Goal: Task Accomplishment & Management: Complete application form

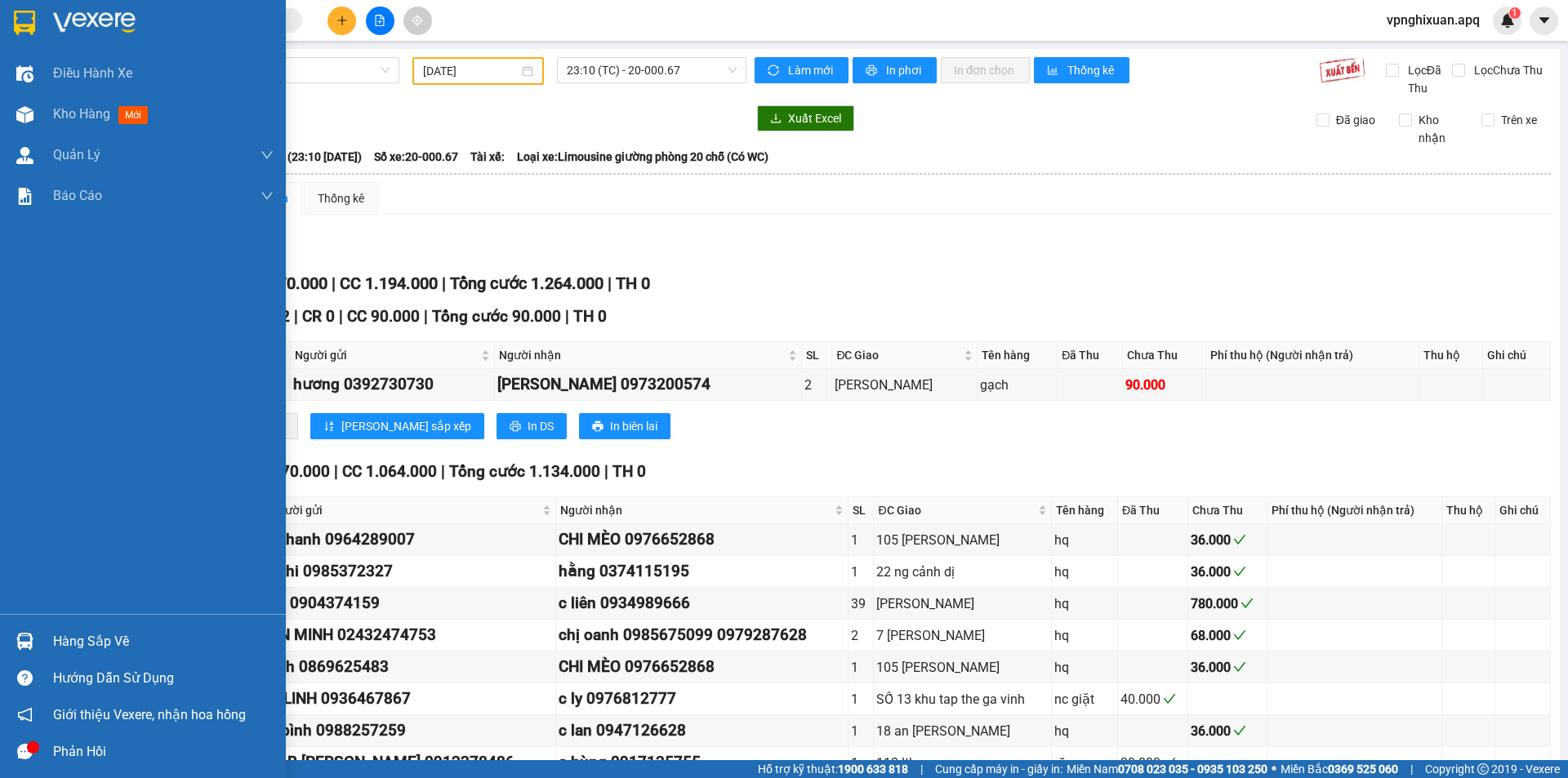
click at [93, 644] on div "Hàng sắp về" at bounding box center [163, 641] width 220 height 25
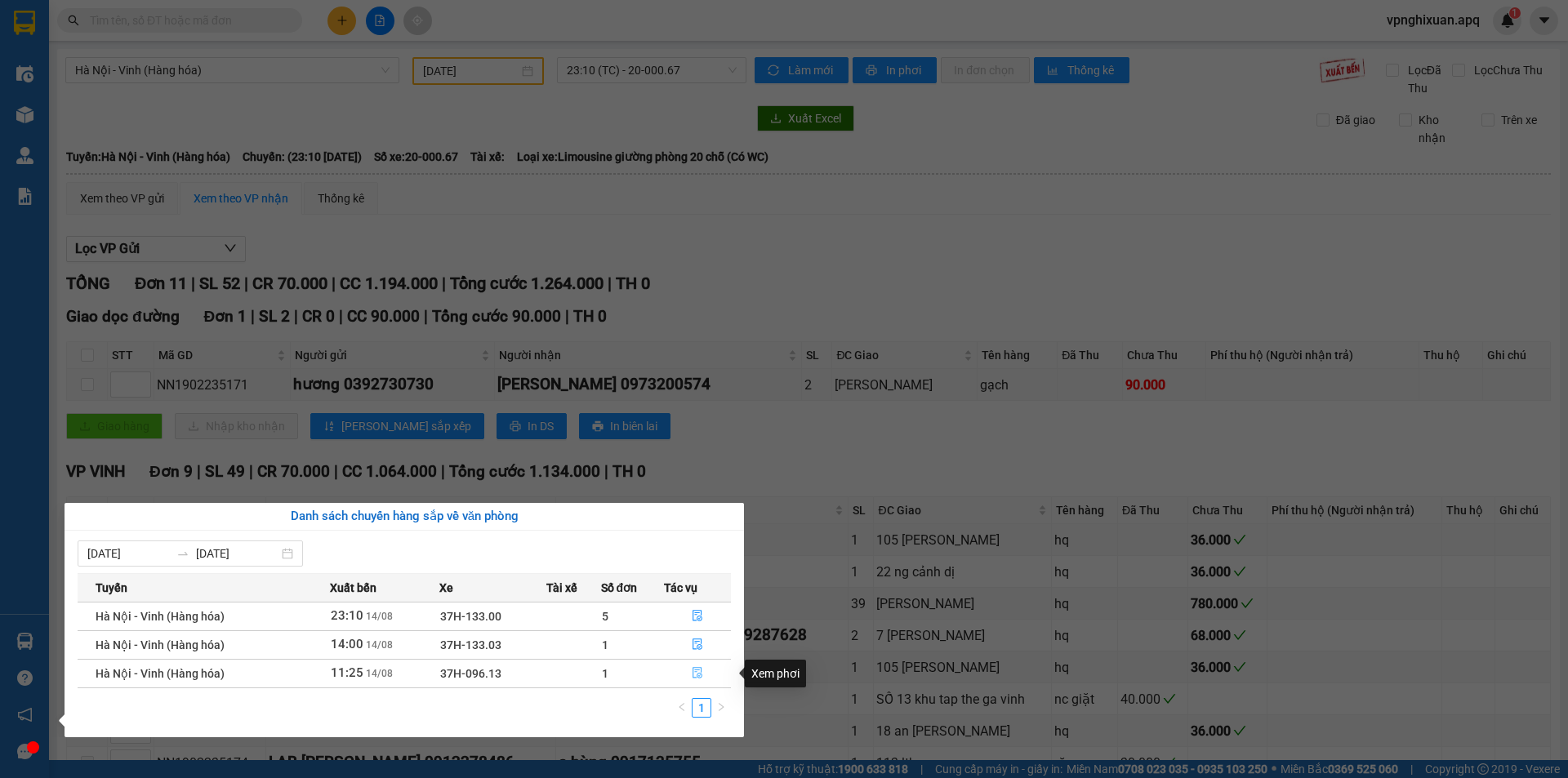
click at [700, 672] on icon "file-done" at bounding box center [697, 672] width 11 height 11
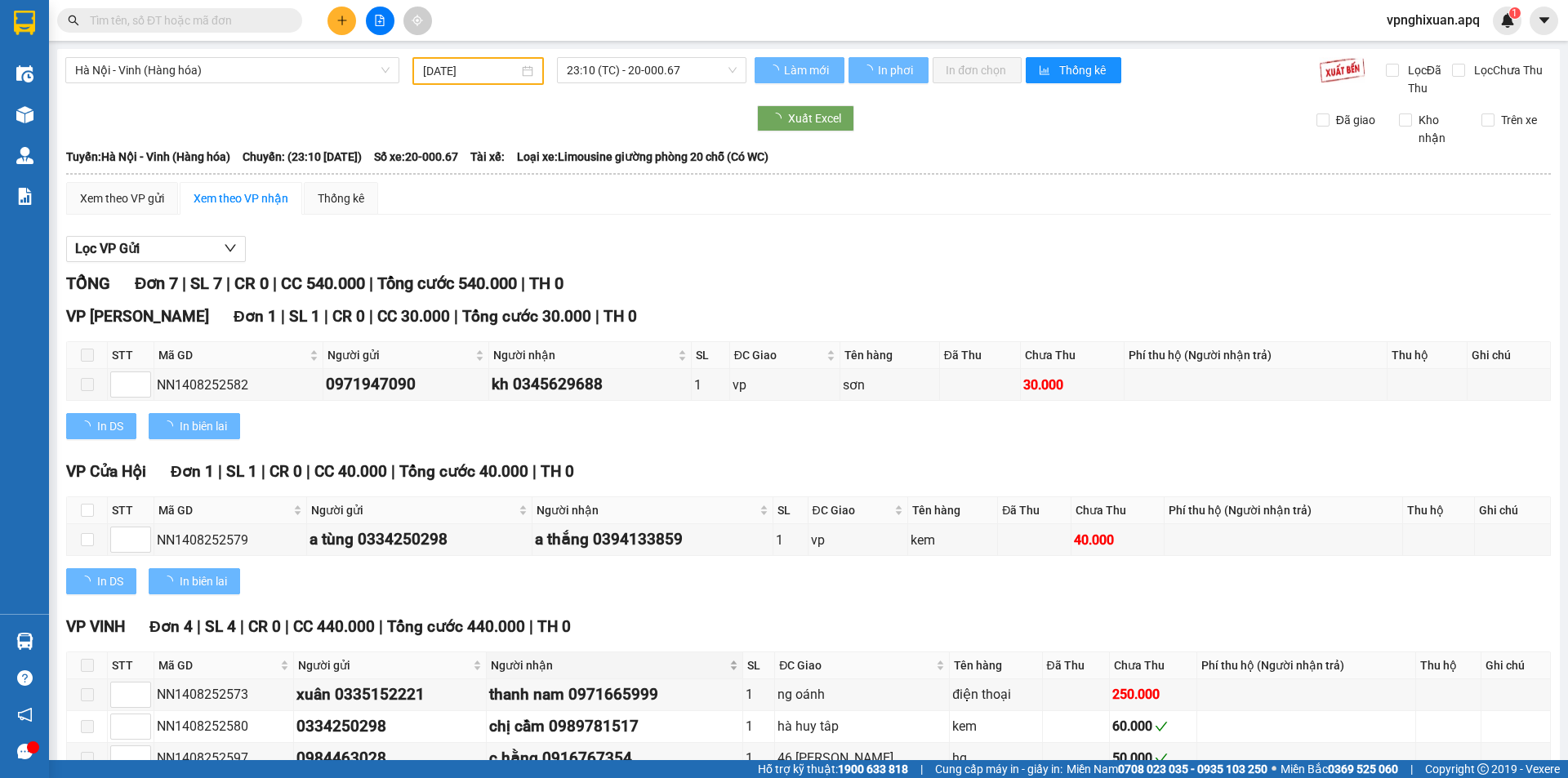
type input "[DATE]"
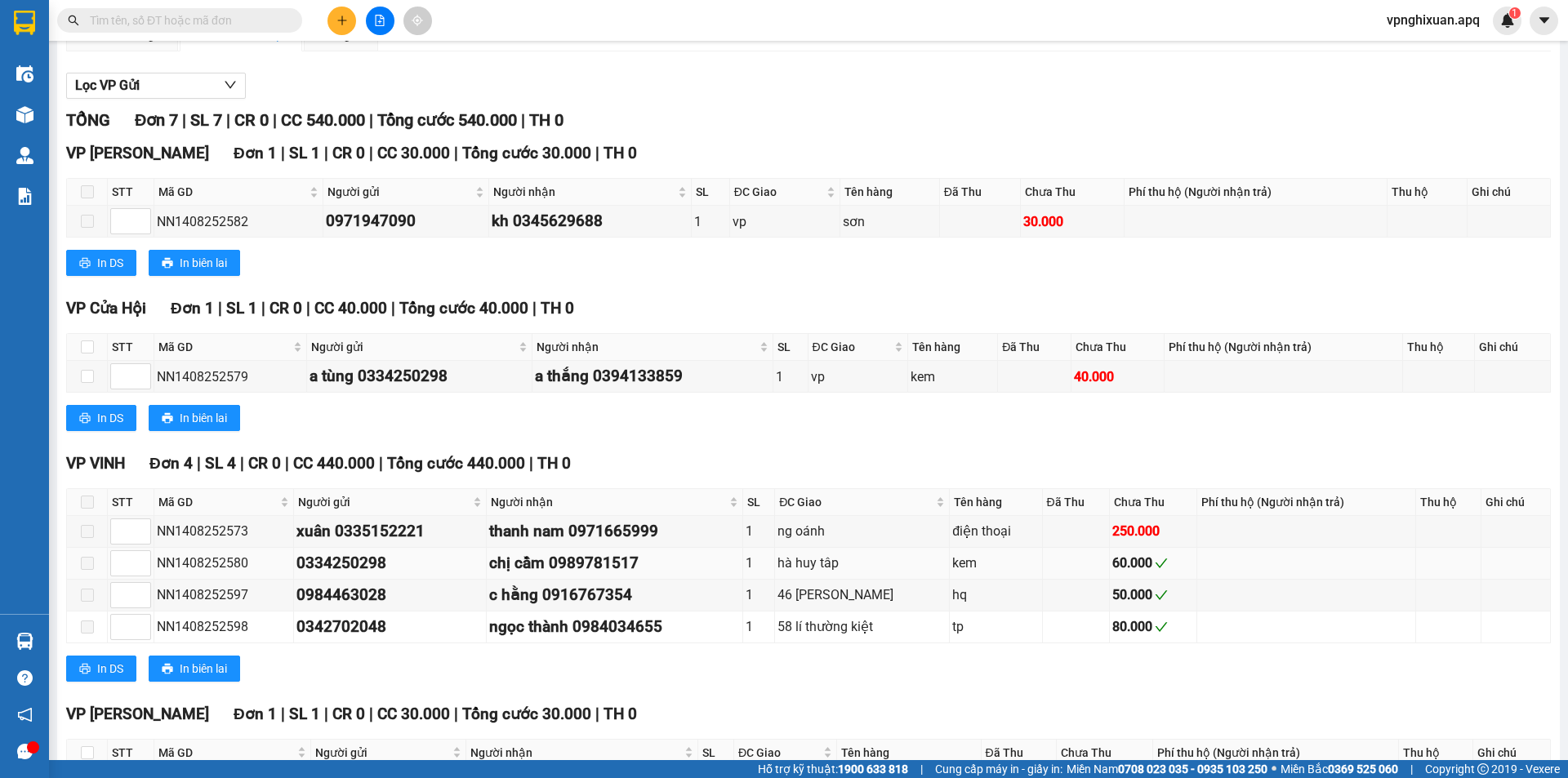
scroll to position [285, 0]
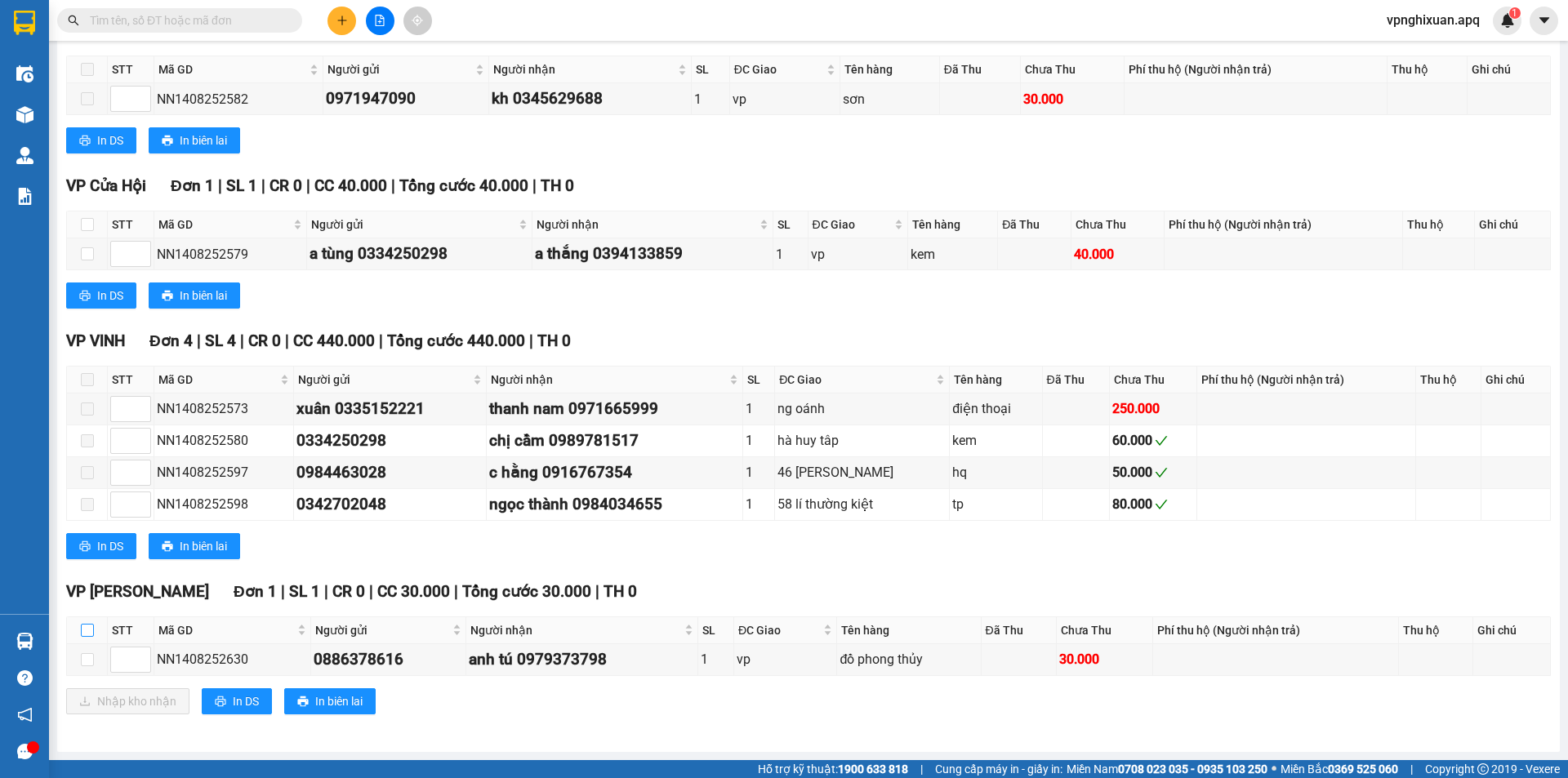
click at [87, 627] on input "checkbox" at bounding box center [87, 629] width 13 height 13
checkbox input "true"
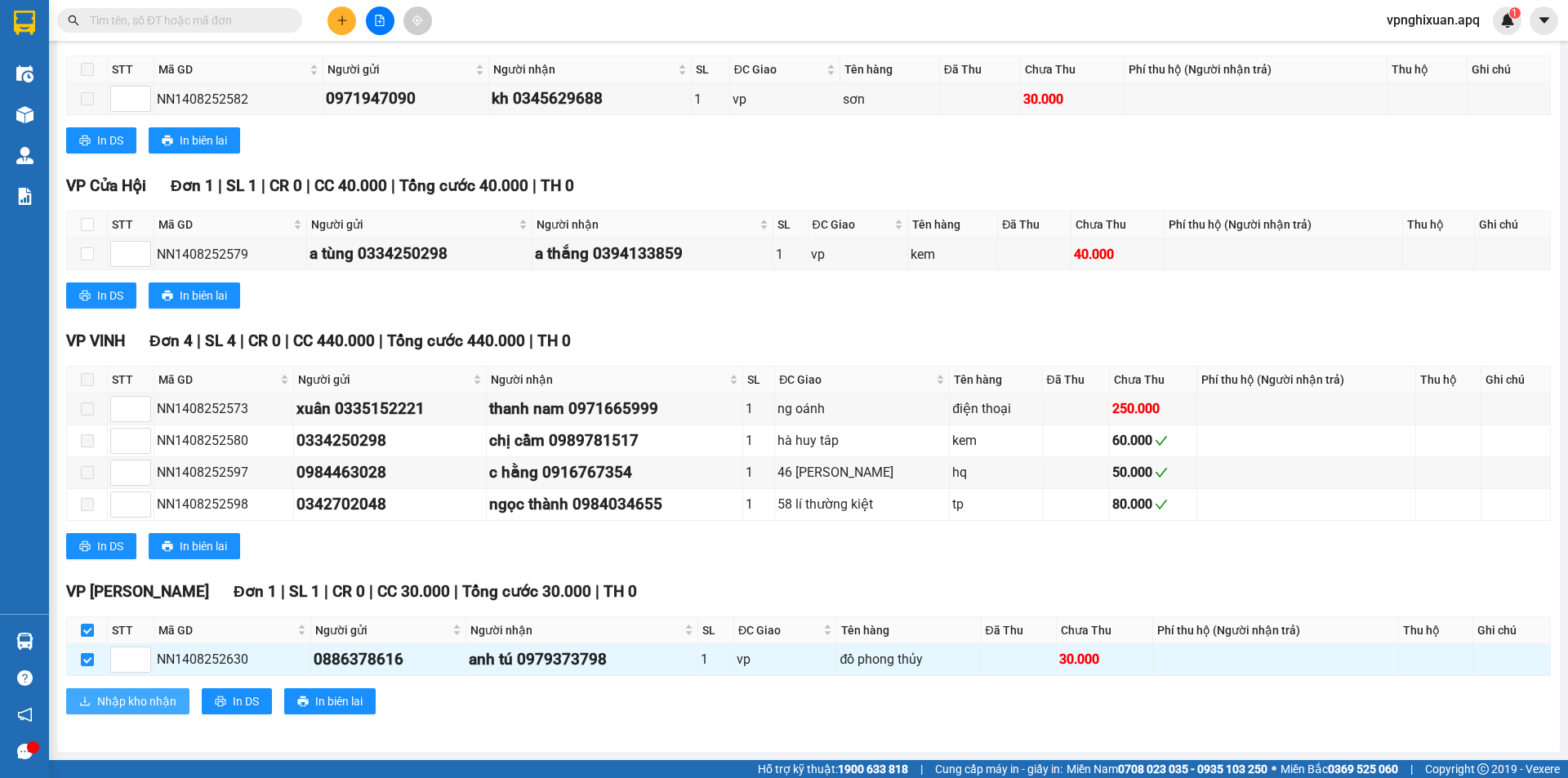
click at [115, 695] on span "Nhập kho nhận" at bounding box center [137, 701] width 79 height 18
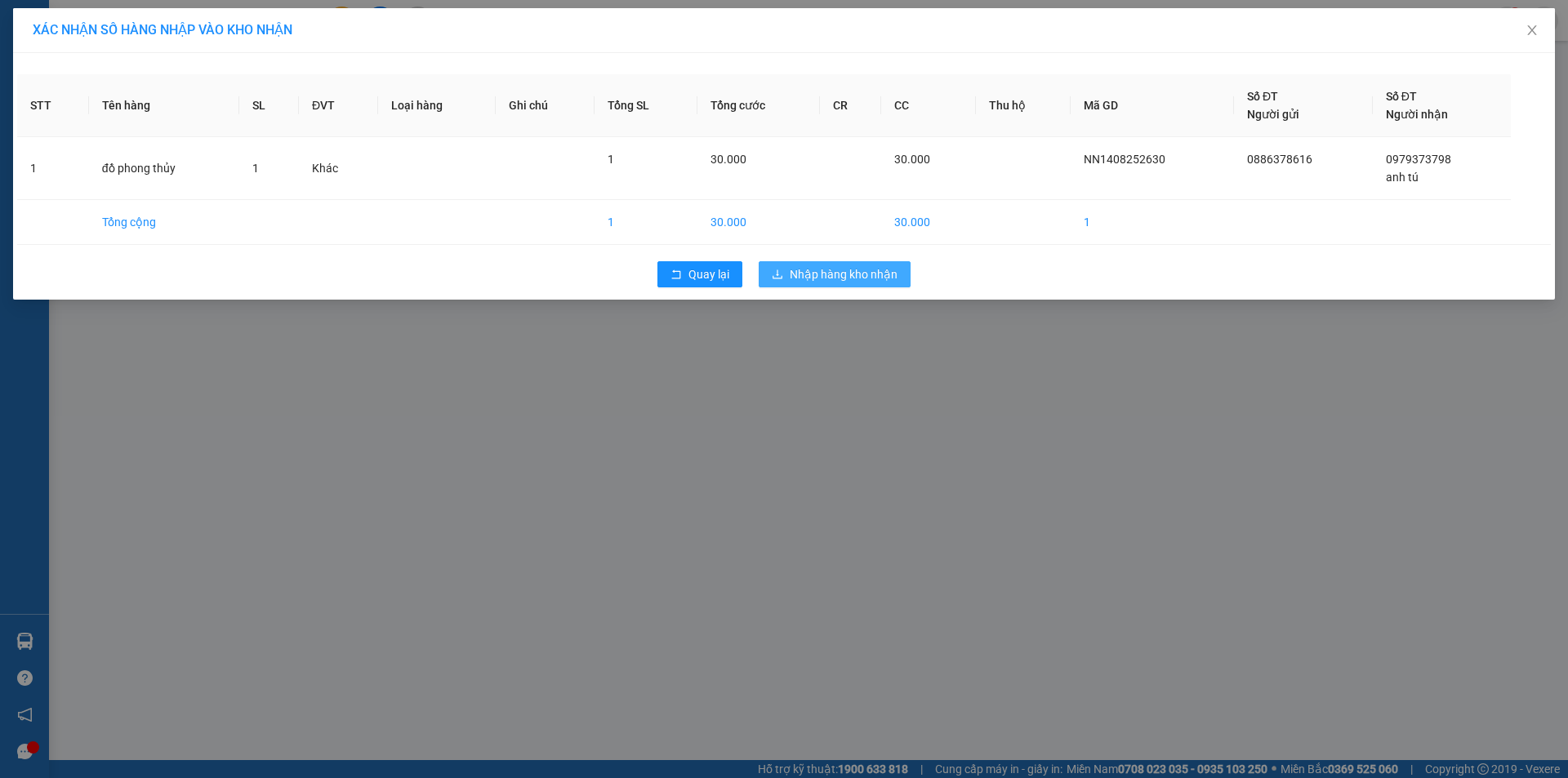
click at [835, 273] on span "Nhập hàng kho nhận" at bounding box center [843, 274] width 107 height 18
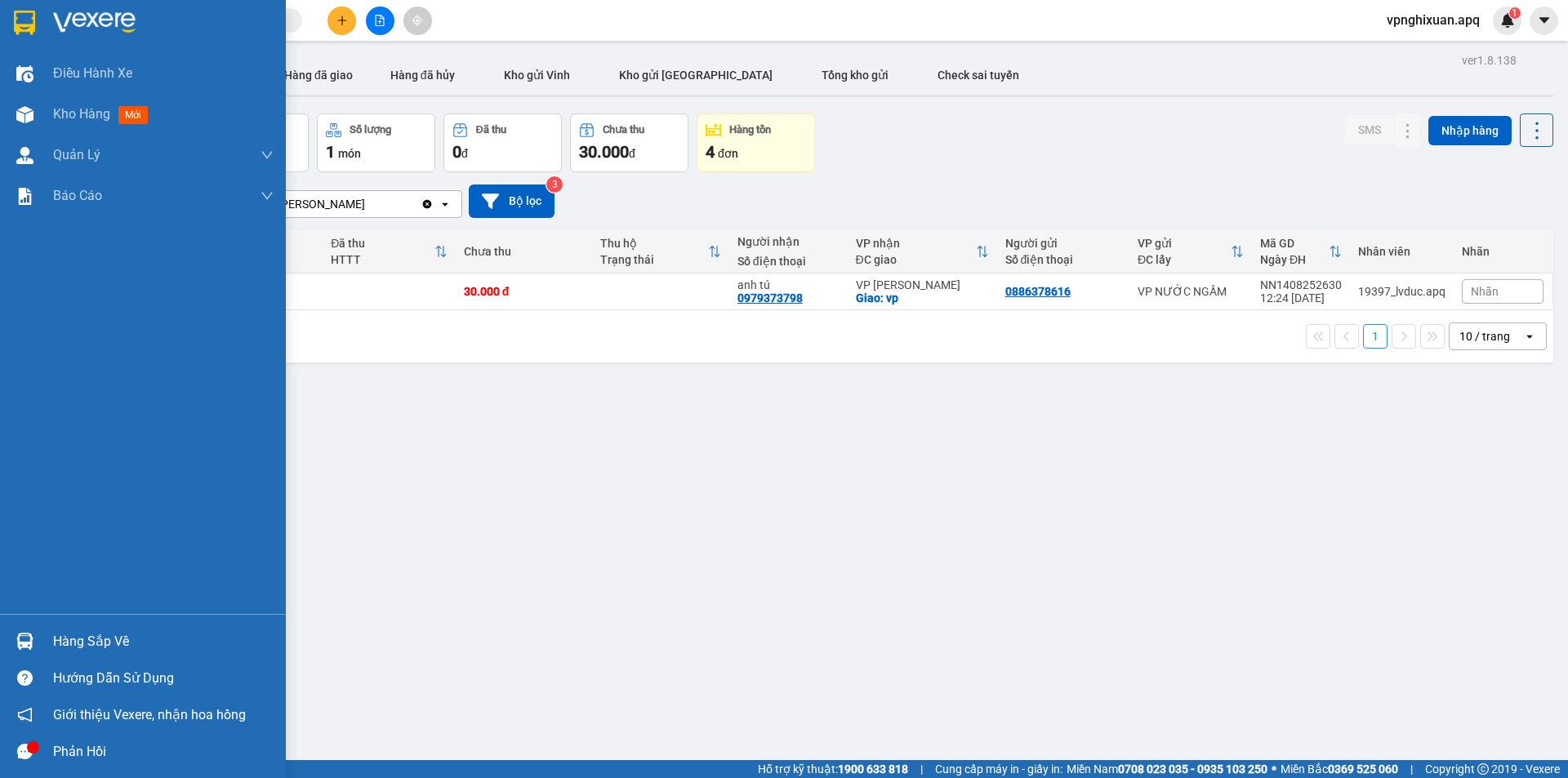
click at [94, 638] on div "Hàng sắp về" at bounding box center [163, 641] width 220 height 25
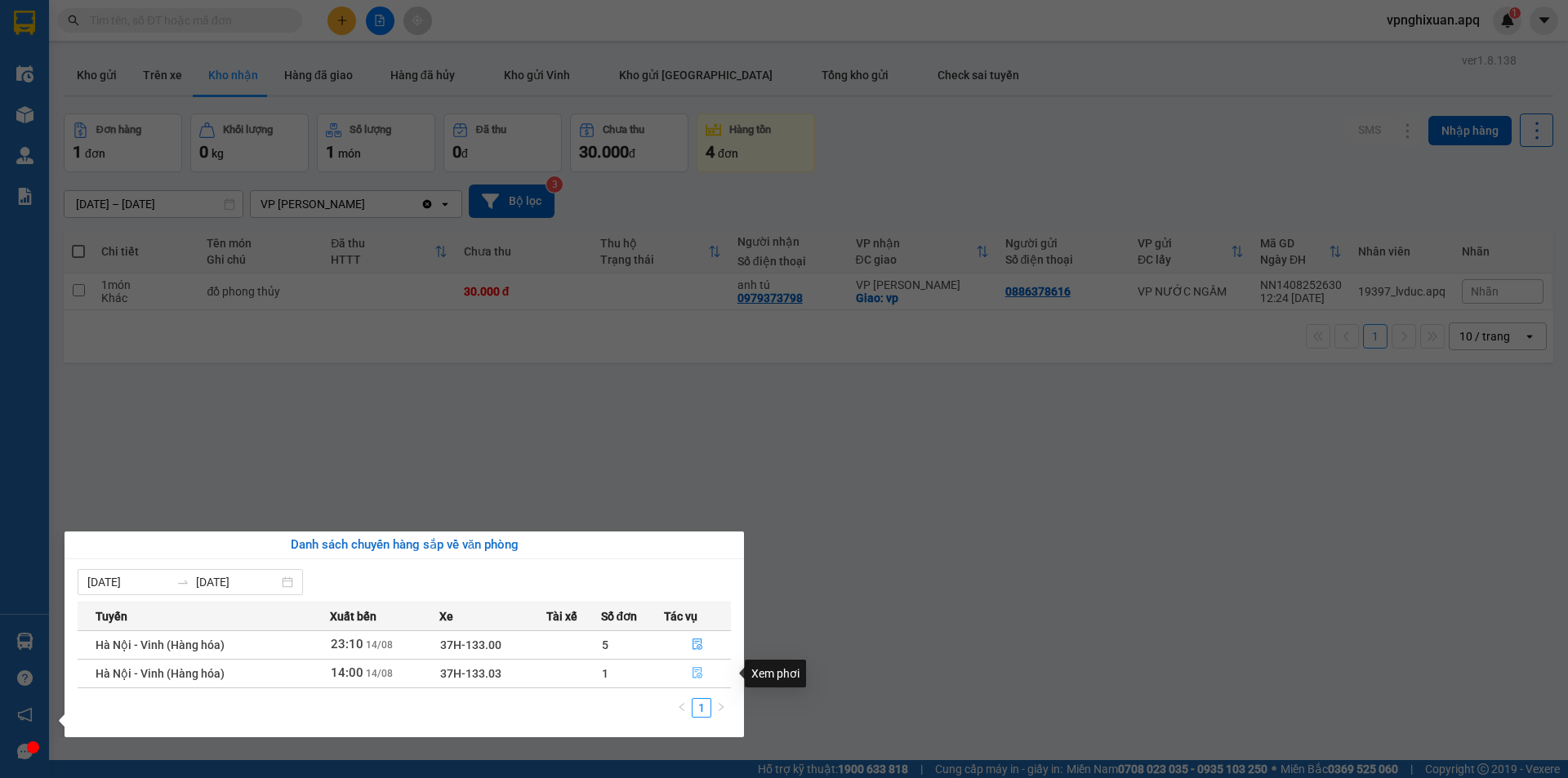
click at [696, 672] on icon "file-done" at bounding box center [697, 672] width 11 height 11
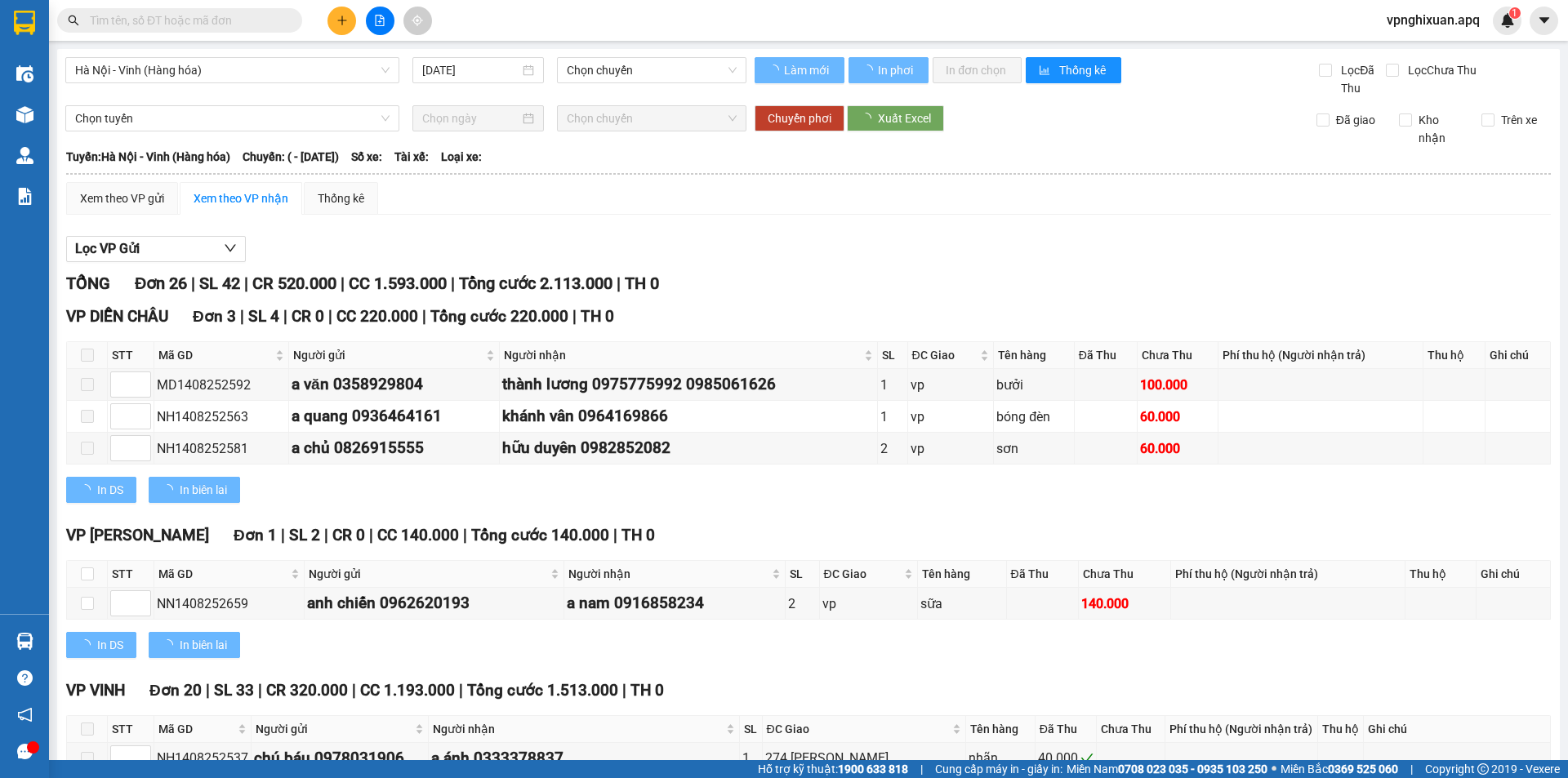
type input "[DATE]"
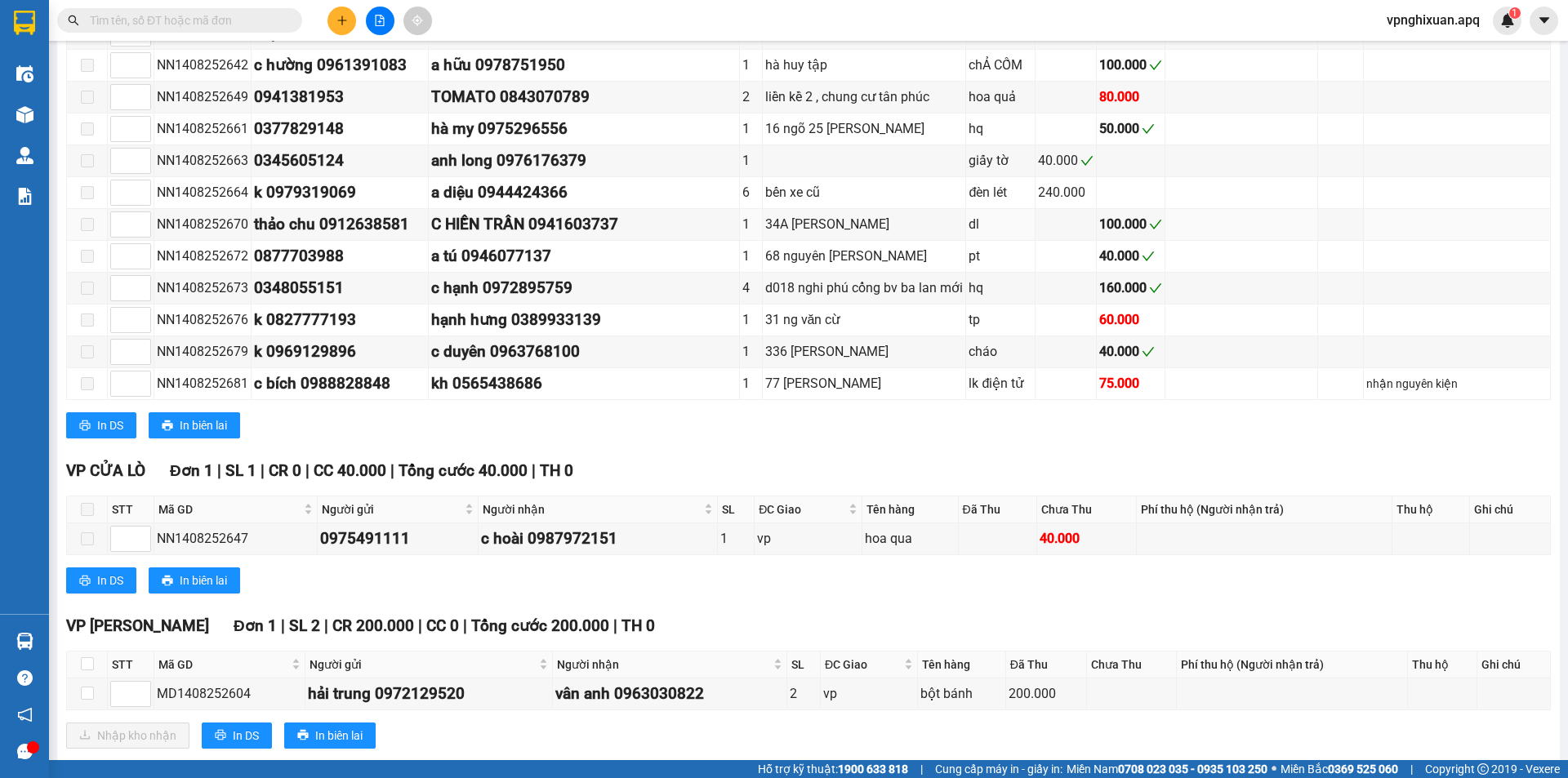
scroll to position [1061, 0]
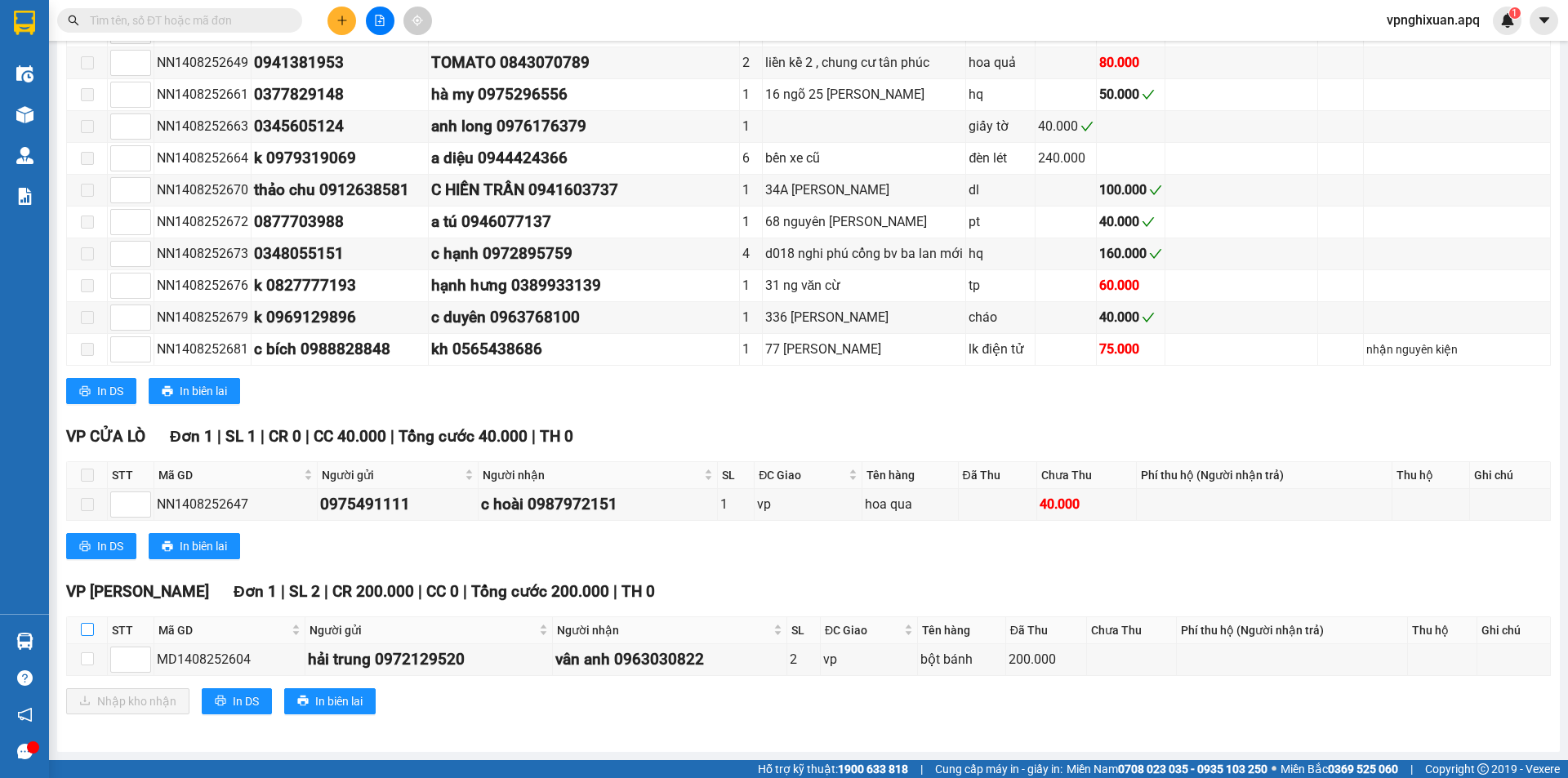
click at [85, 634] on input "checkbox" at bounding box center [87, 629] width 13 height 13
checkbox input "true"
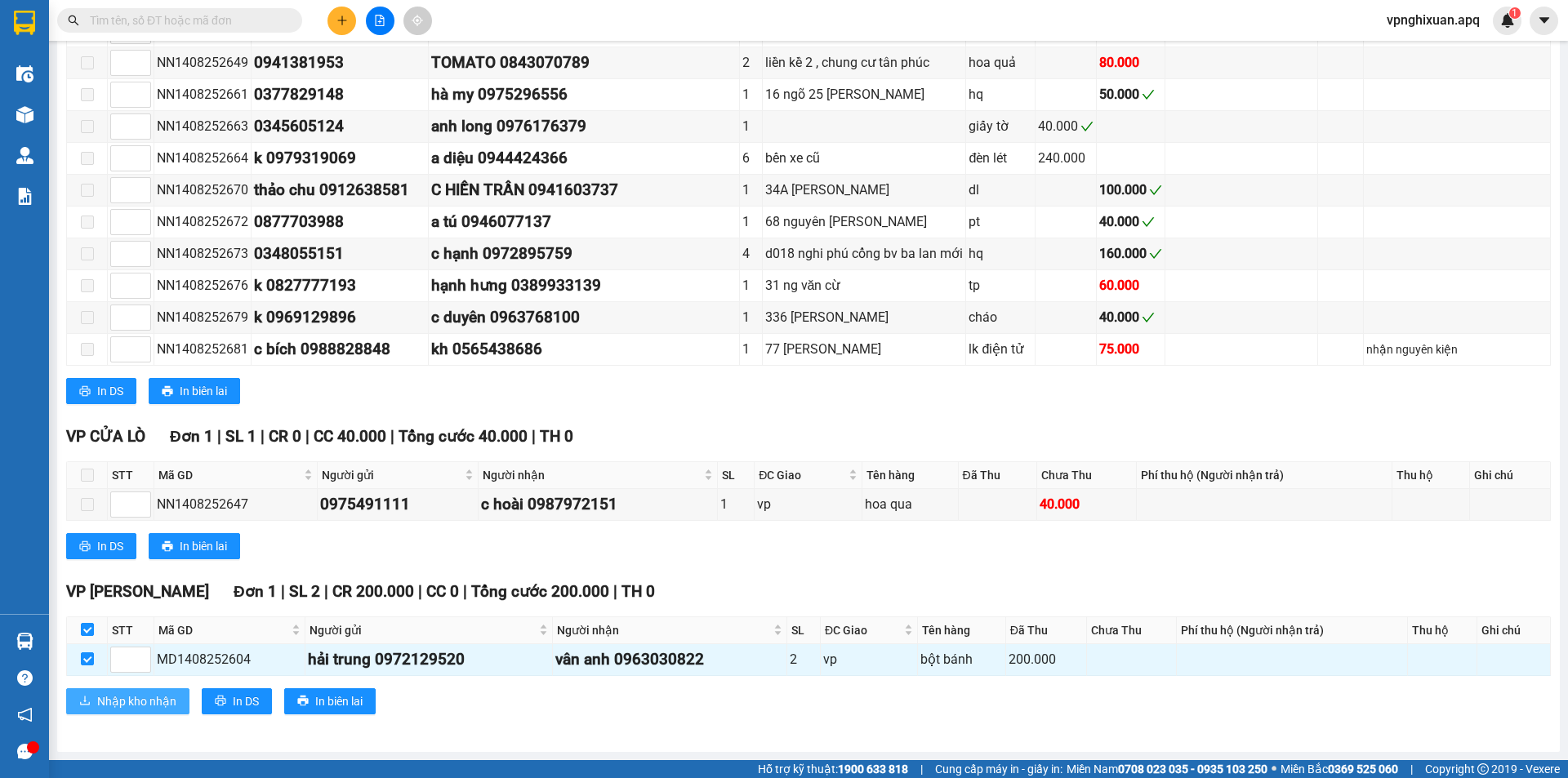
click at [108, 710] on span "Nhập kho nhận" at bounding box center [137, 701] width 79 height 18
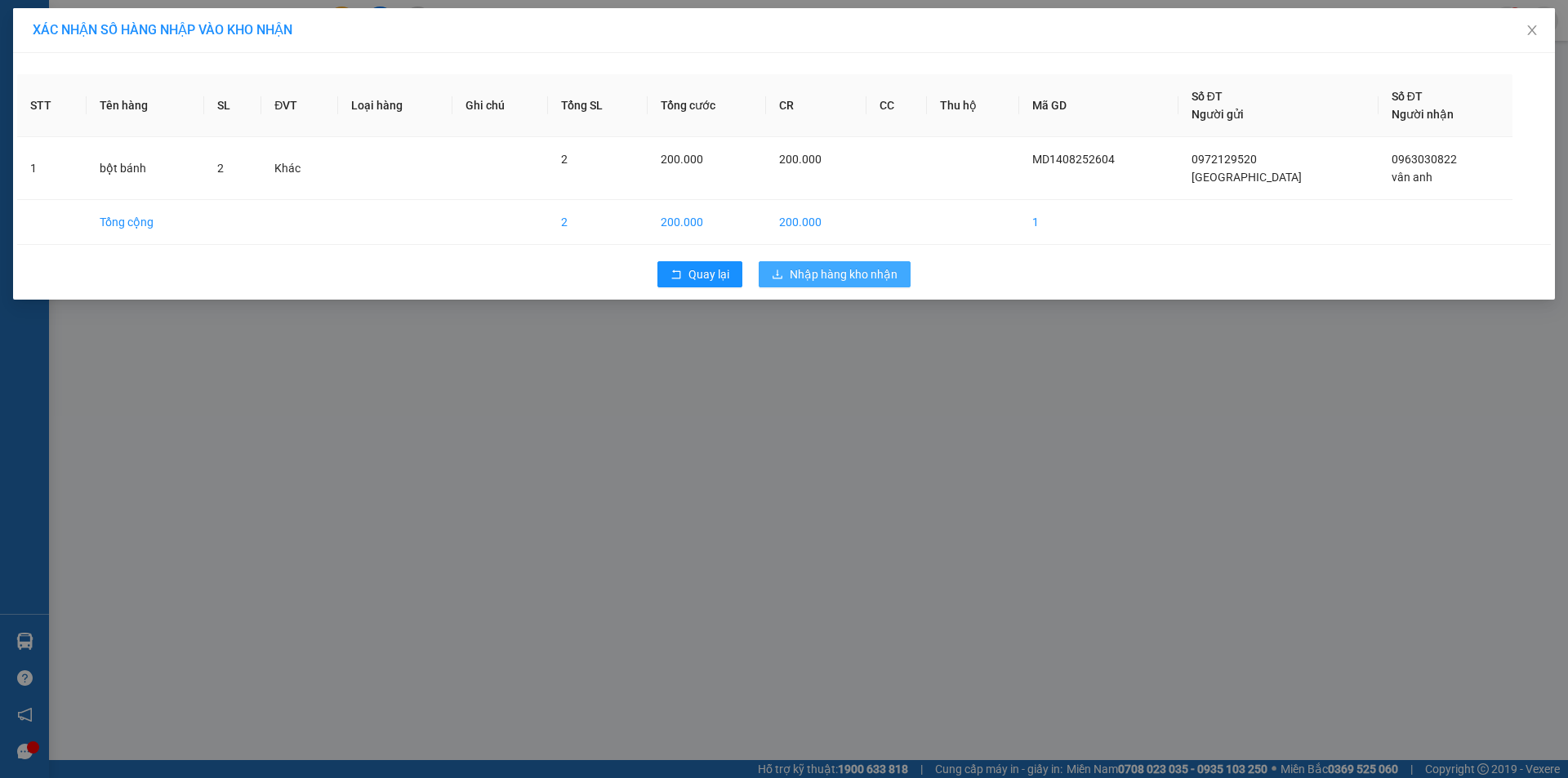
click at [842, 282] on span "Nhập hàng kho nhận" at bounding box center [843, 274] width 107 height 18
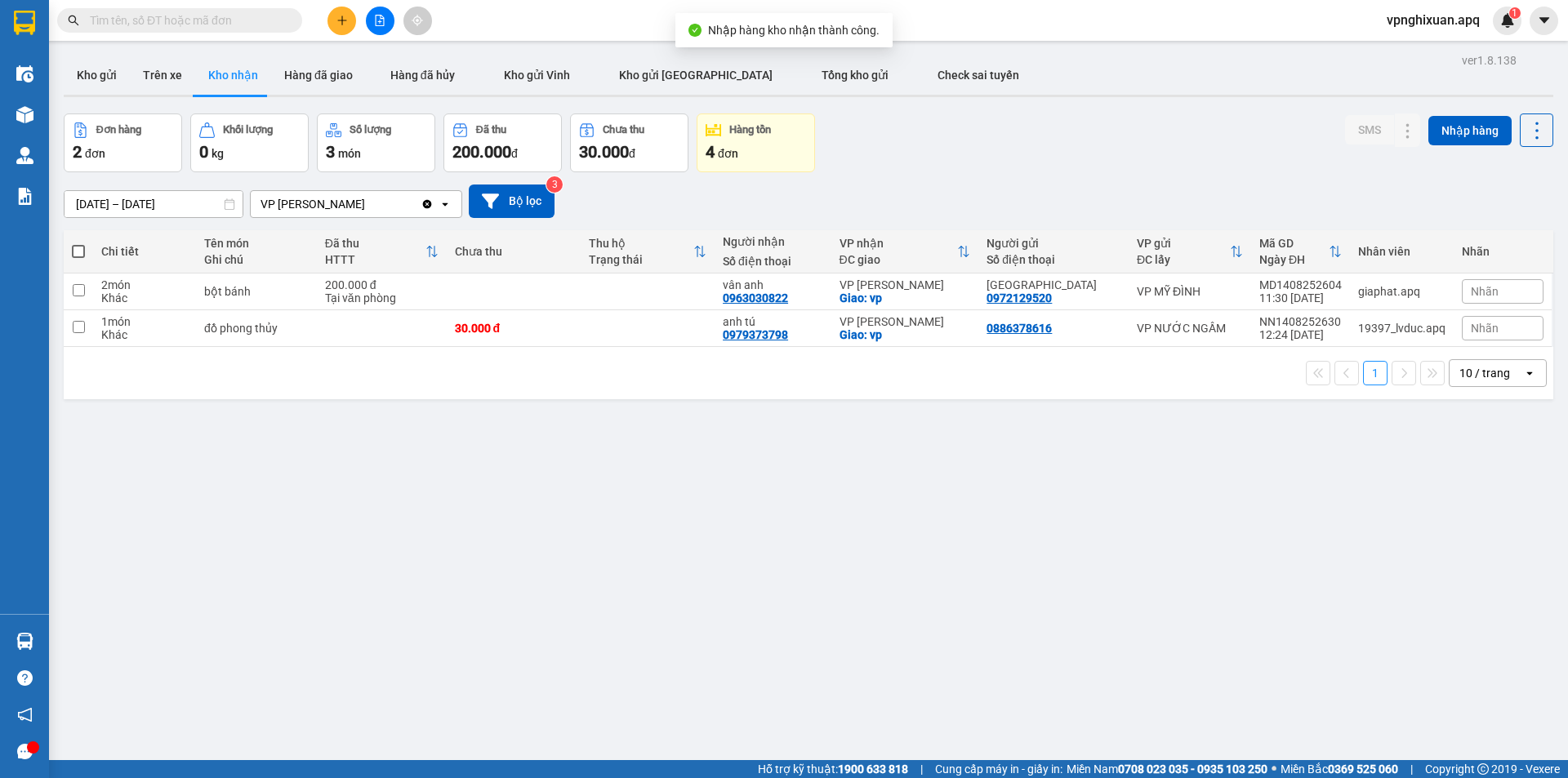
click at [80, 635] on div "ver 1.8.138 Kho gửi Trên xe Kho nhận Hàng đã giao Hàng đã hủy Kho gửi Vinh Kho …" at bounding box center [808, 438] width 1502 height 778
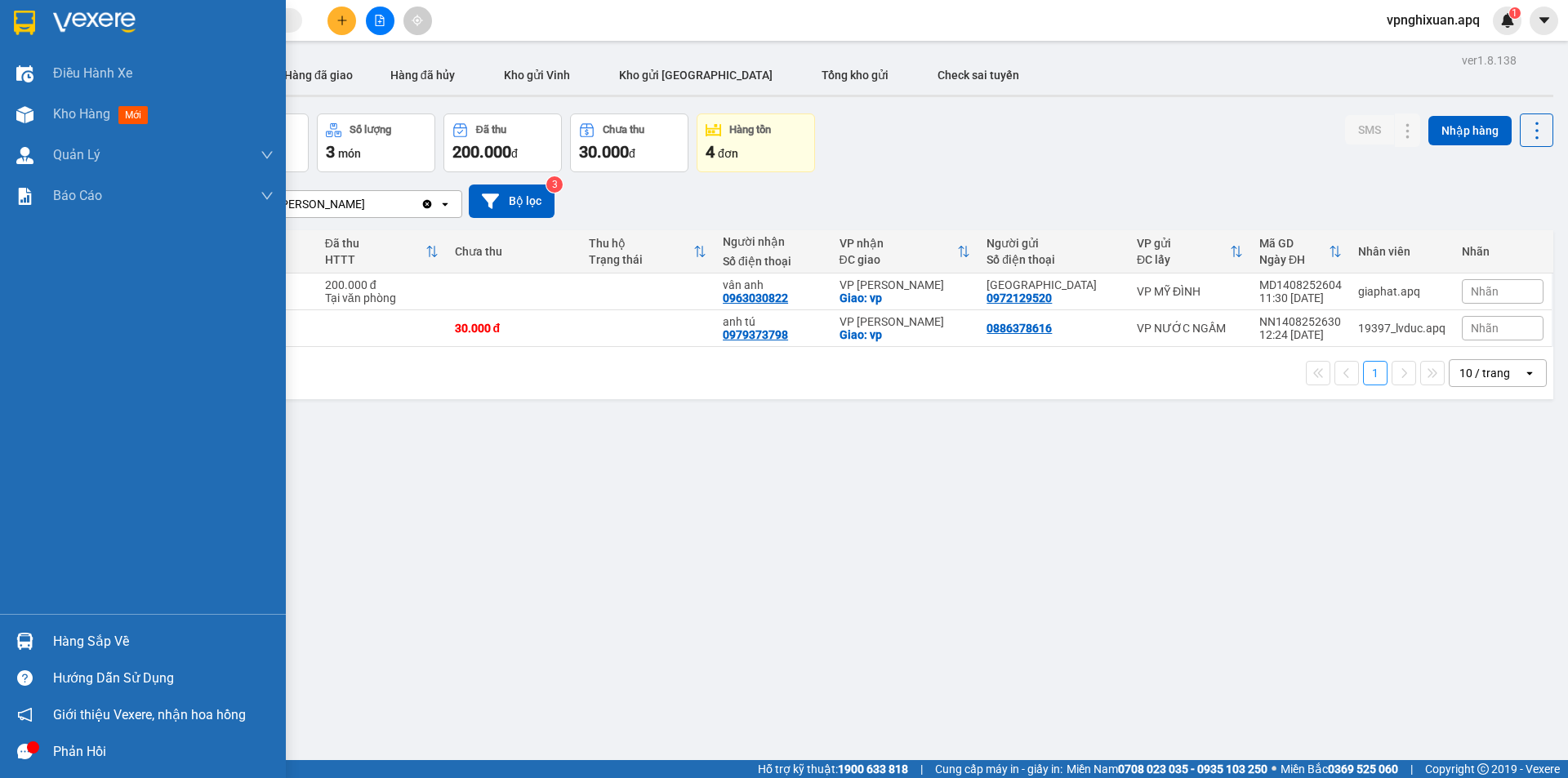
click at [65, 639] on div "Hàng sắp về" at bounding box center [163, 641] width 220 height 25
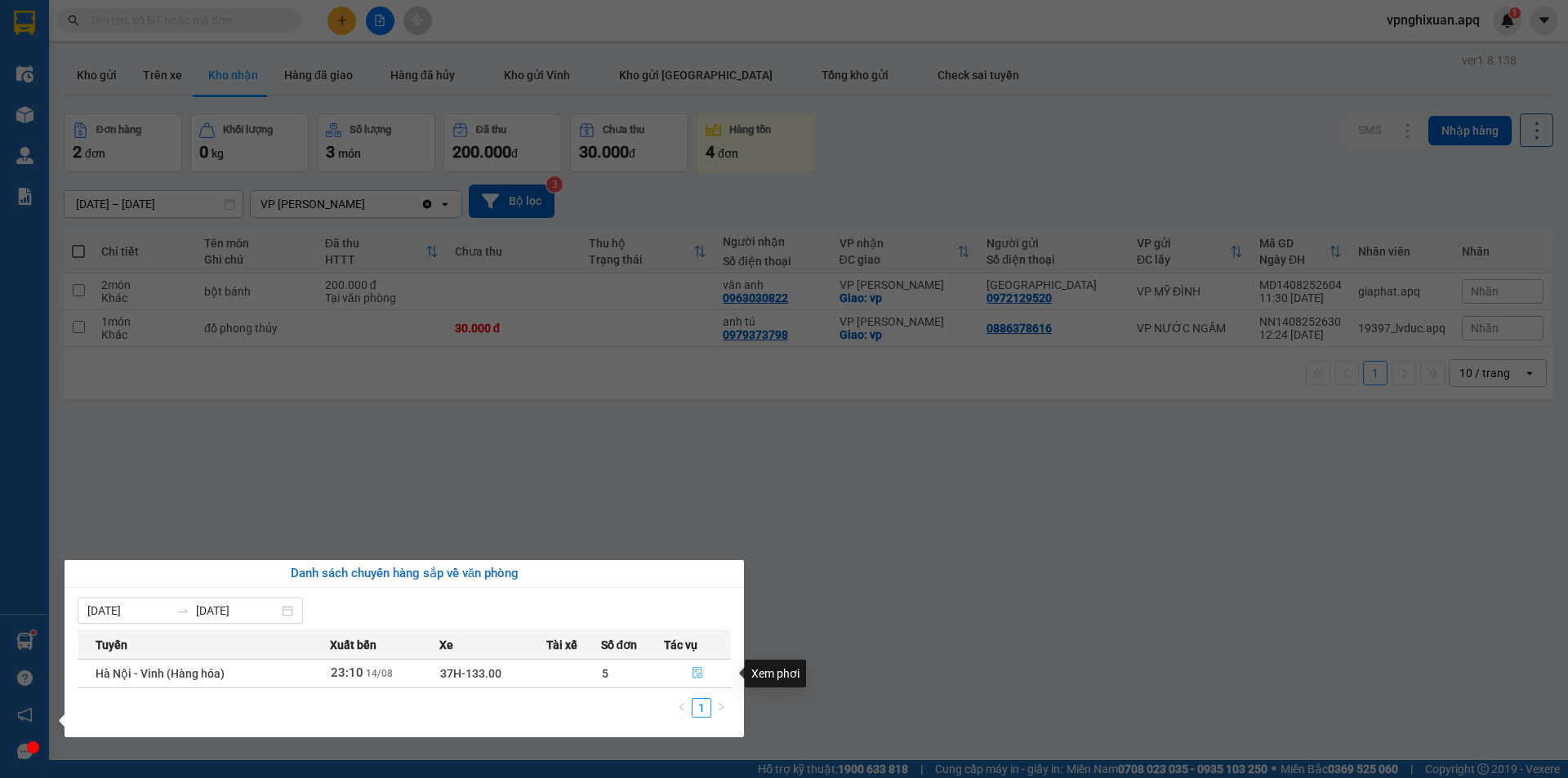
click at [700, 670] on icon "file-done" at bounding box center [697, 672] width 11 height 11
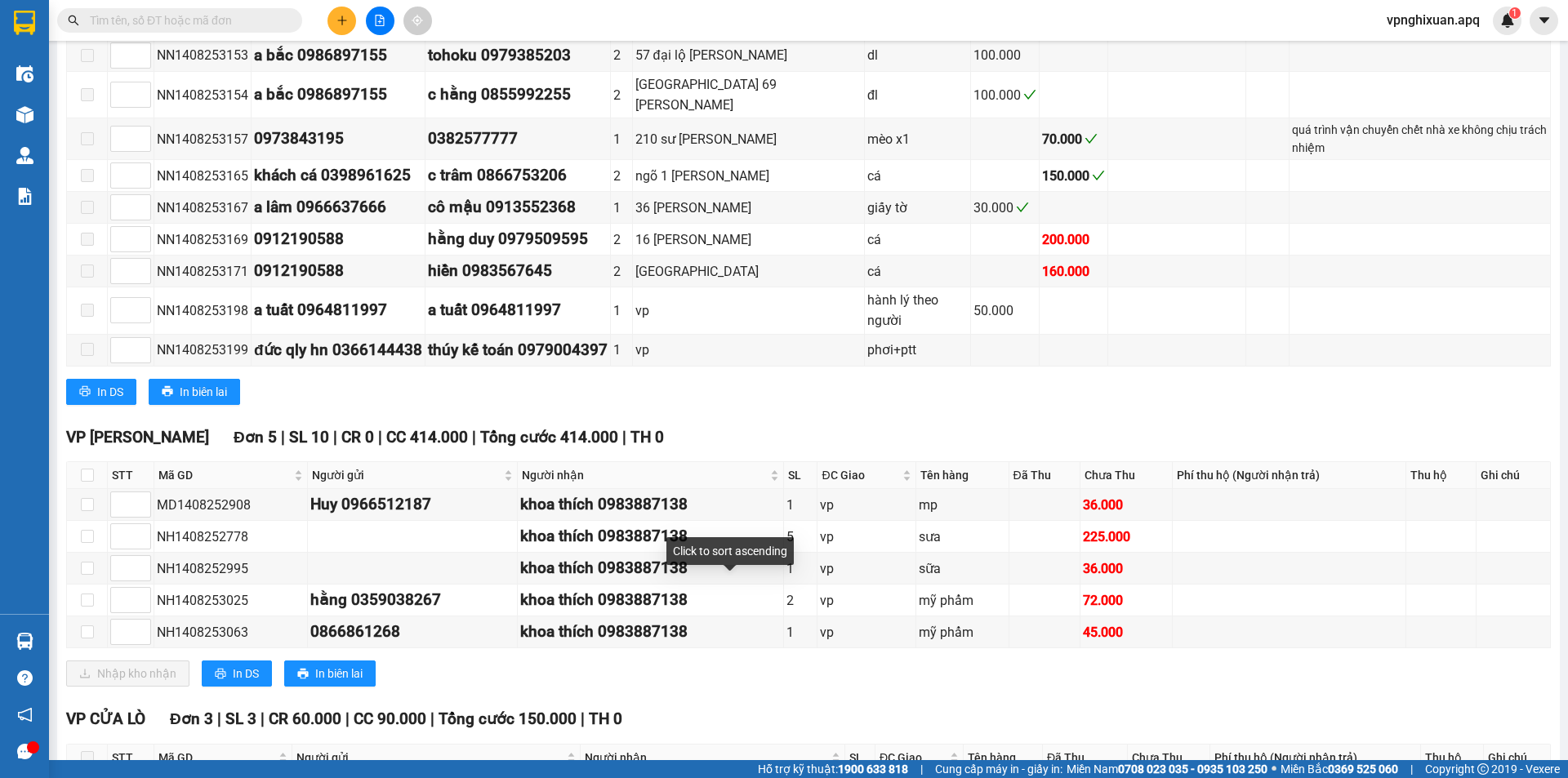
scroll to position [1006, 0]
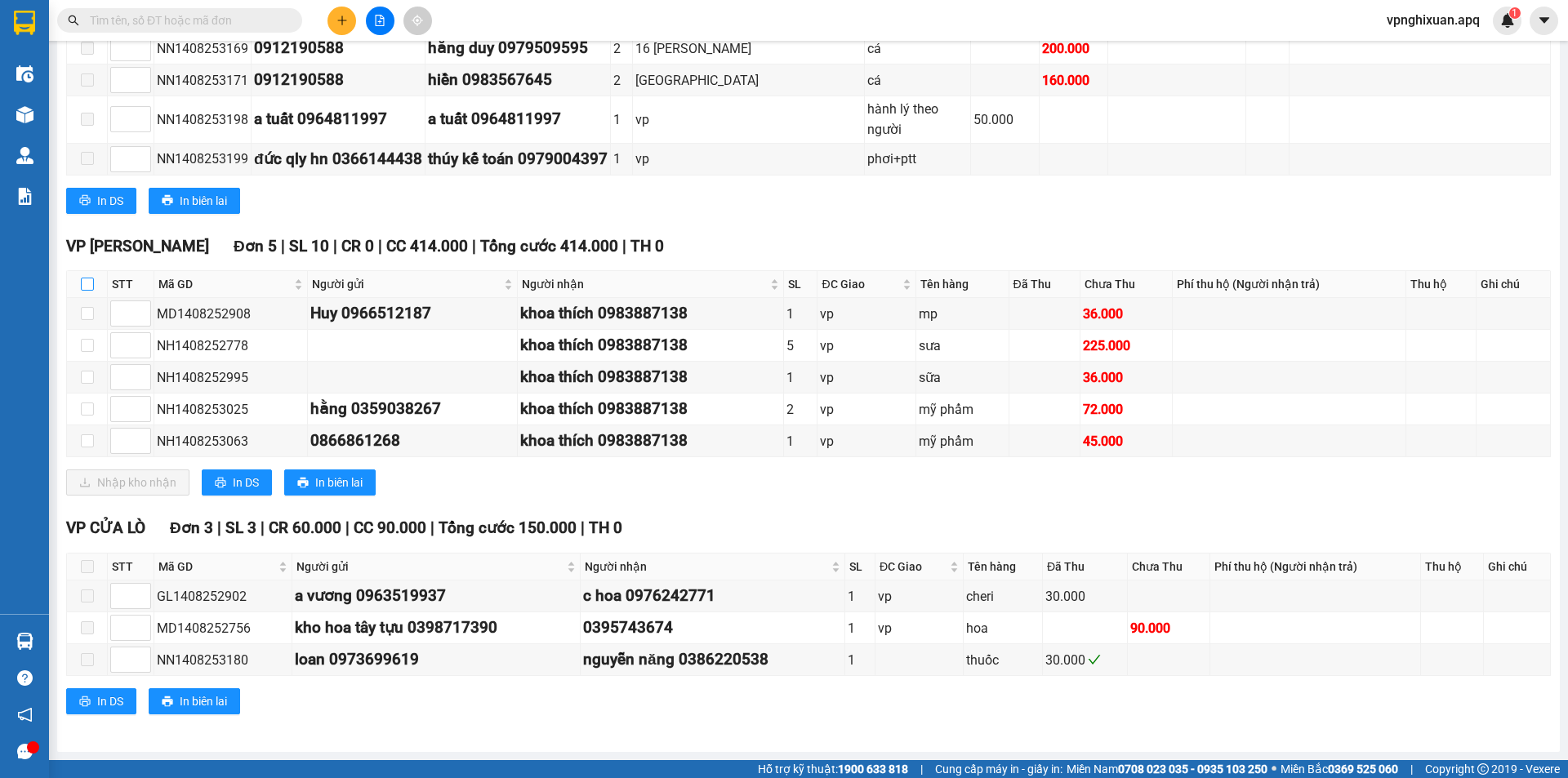
click at [84, 284] on input "checkbox" at bounding box center [87, 283] width 13 height 13
checkbox input "true"
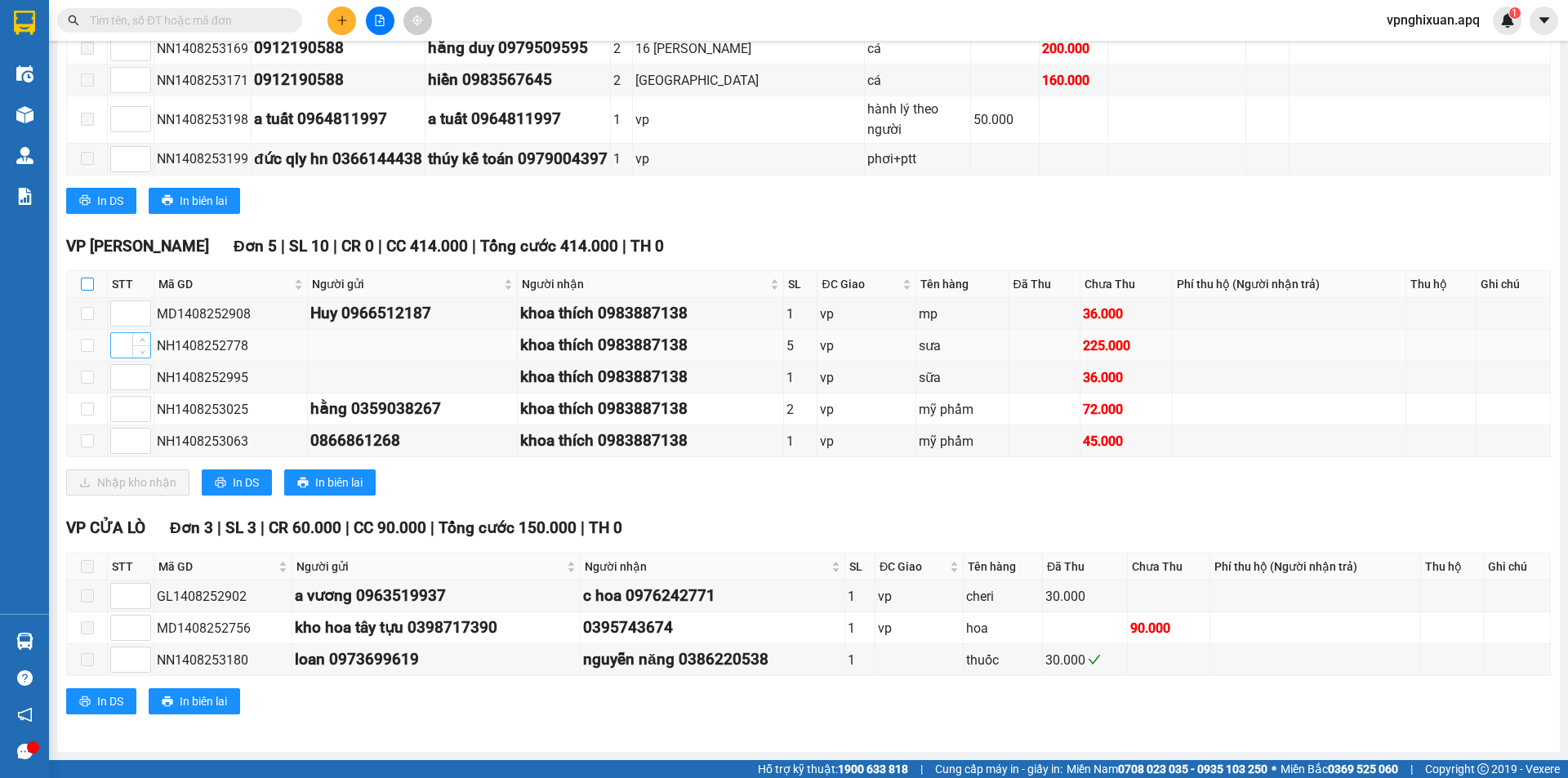
checkbox input "true"
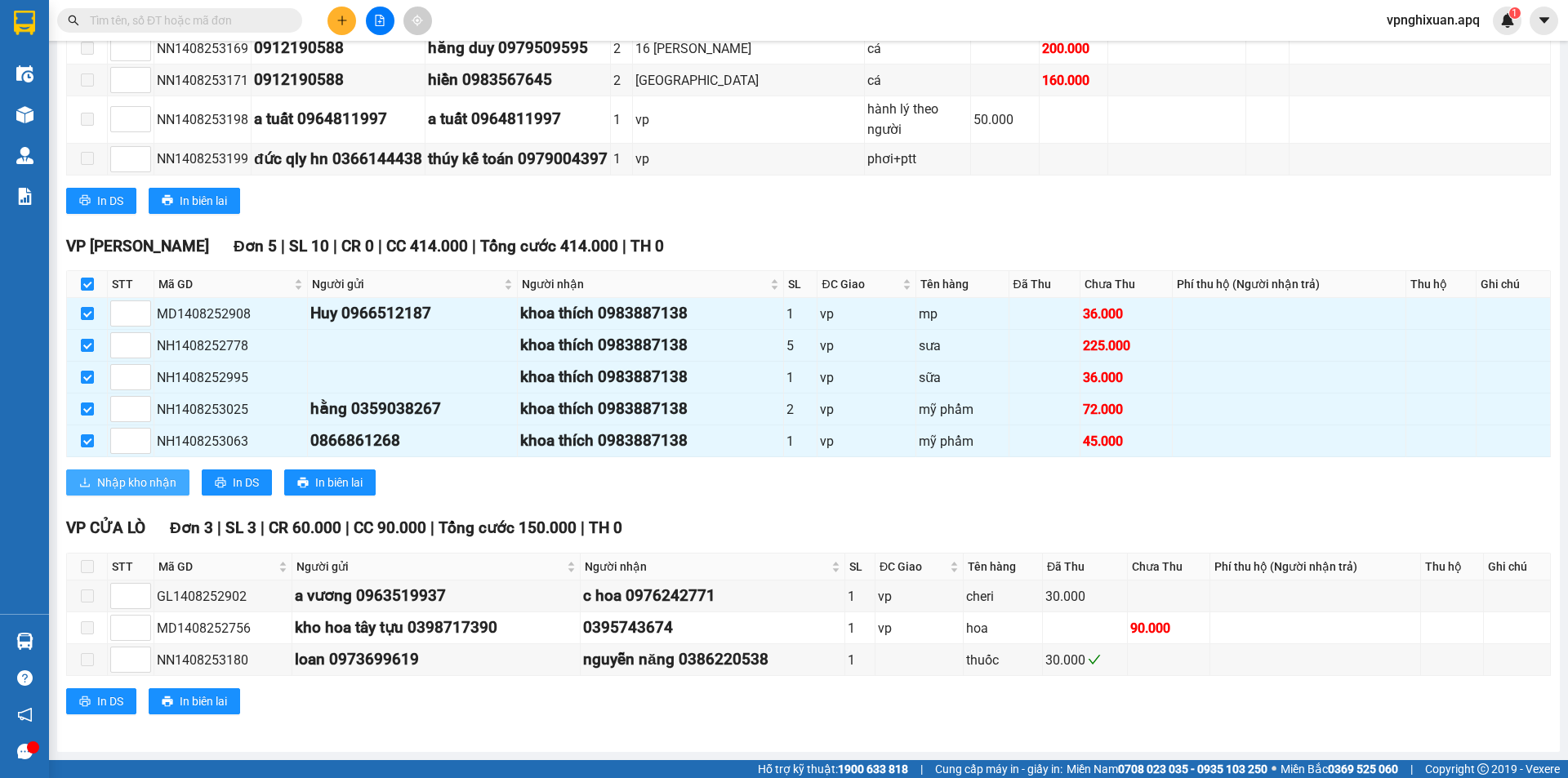
click at [142, 483] on span "Nhập kho nhận" at bounding box center [137, 483] width 79 height 18
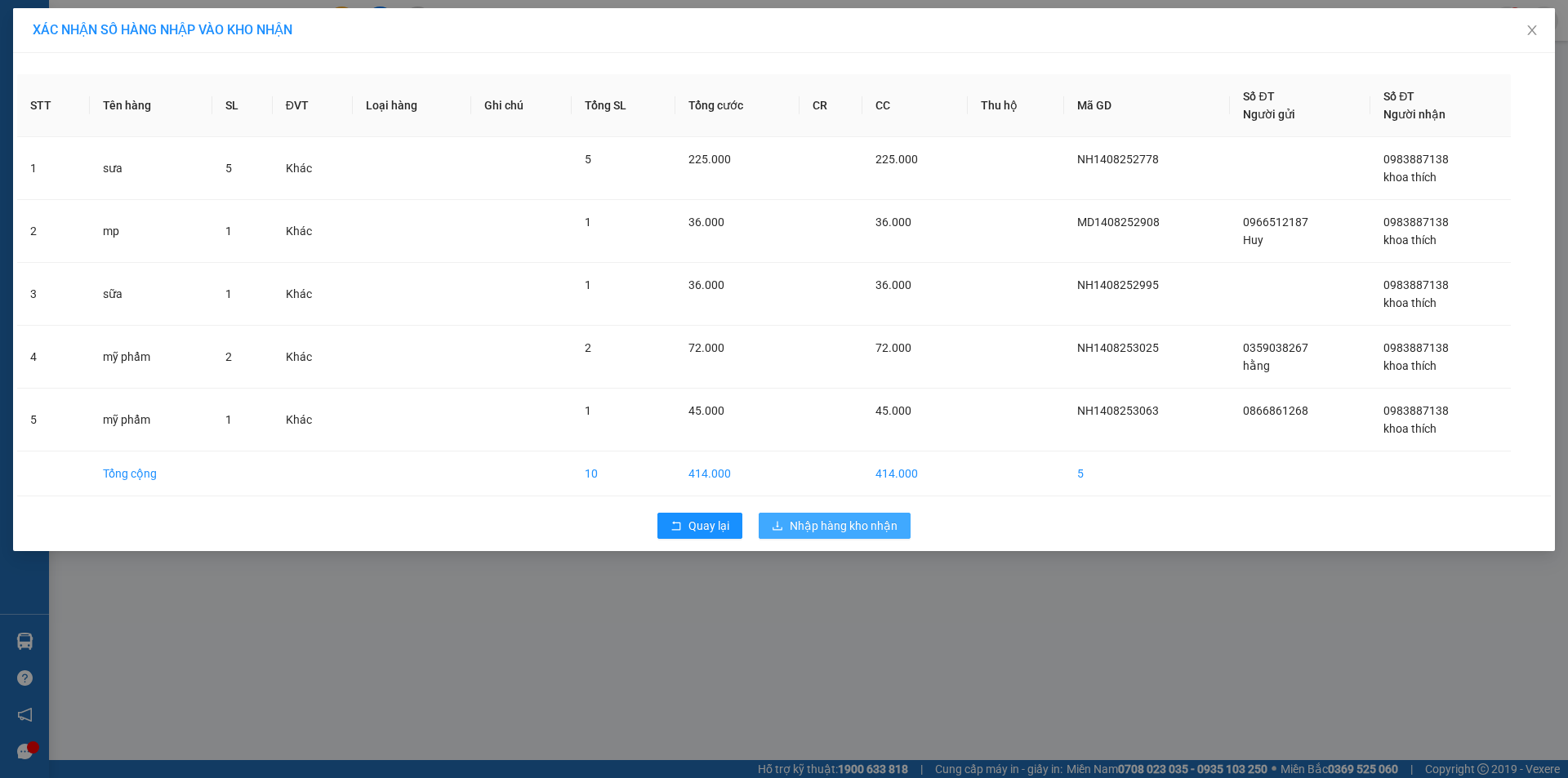
click at [838, 531] on span "Nhập hàng kho nhận" at bounding box center [843, 526] width 107 height 18
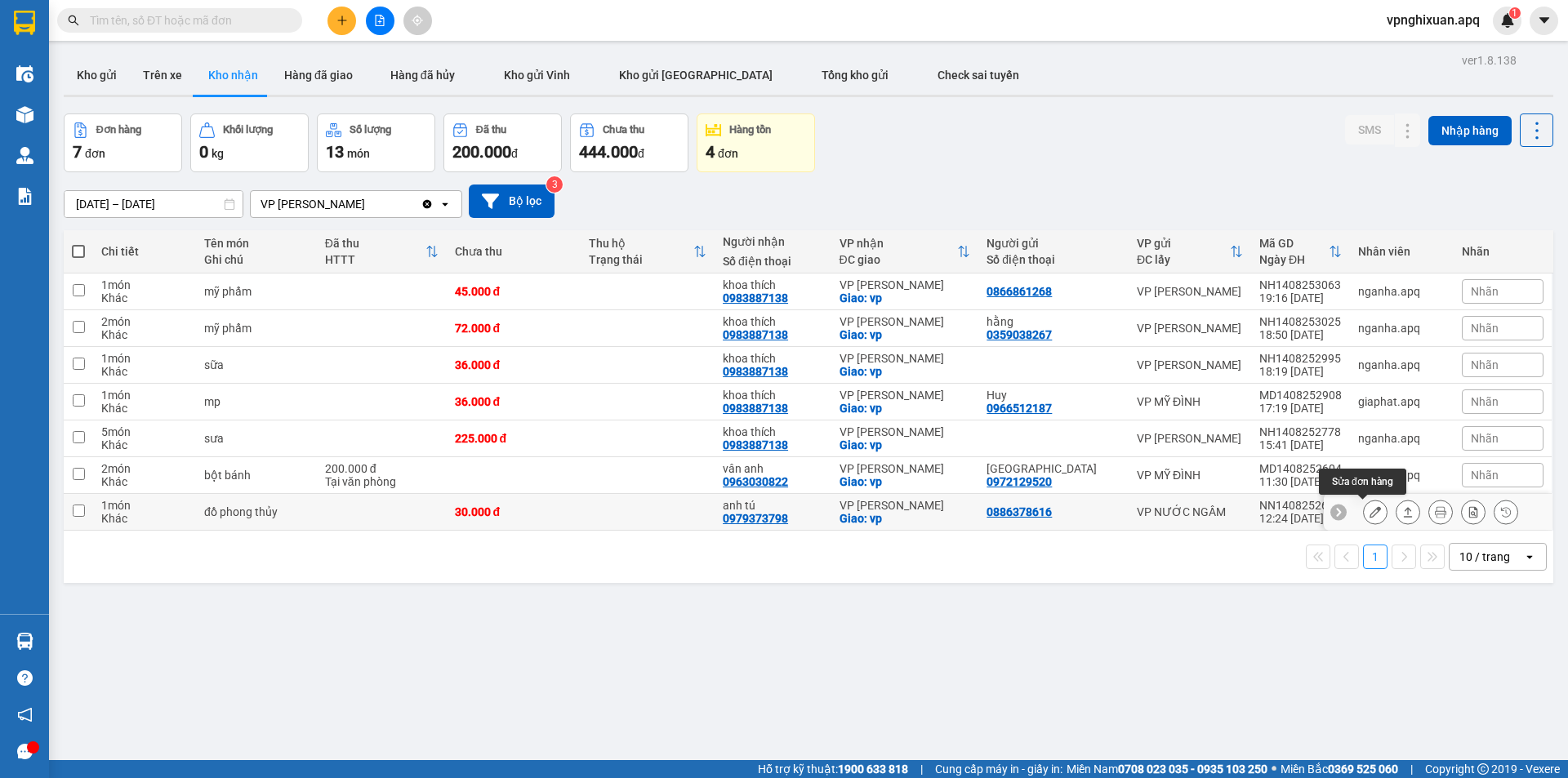
click at [1369, 513] on icon at bounding box center [1374, 511] width 11 height 11
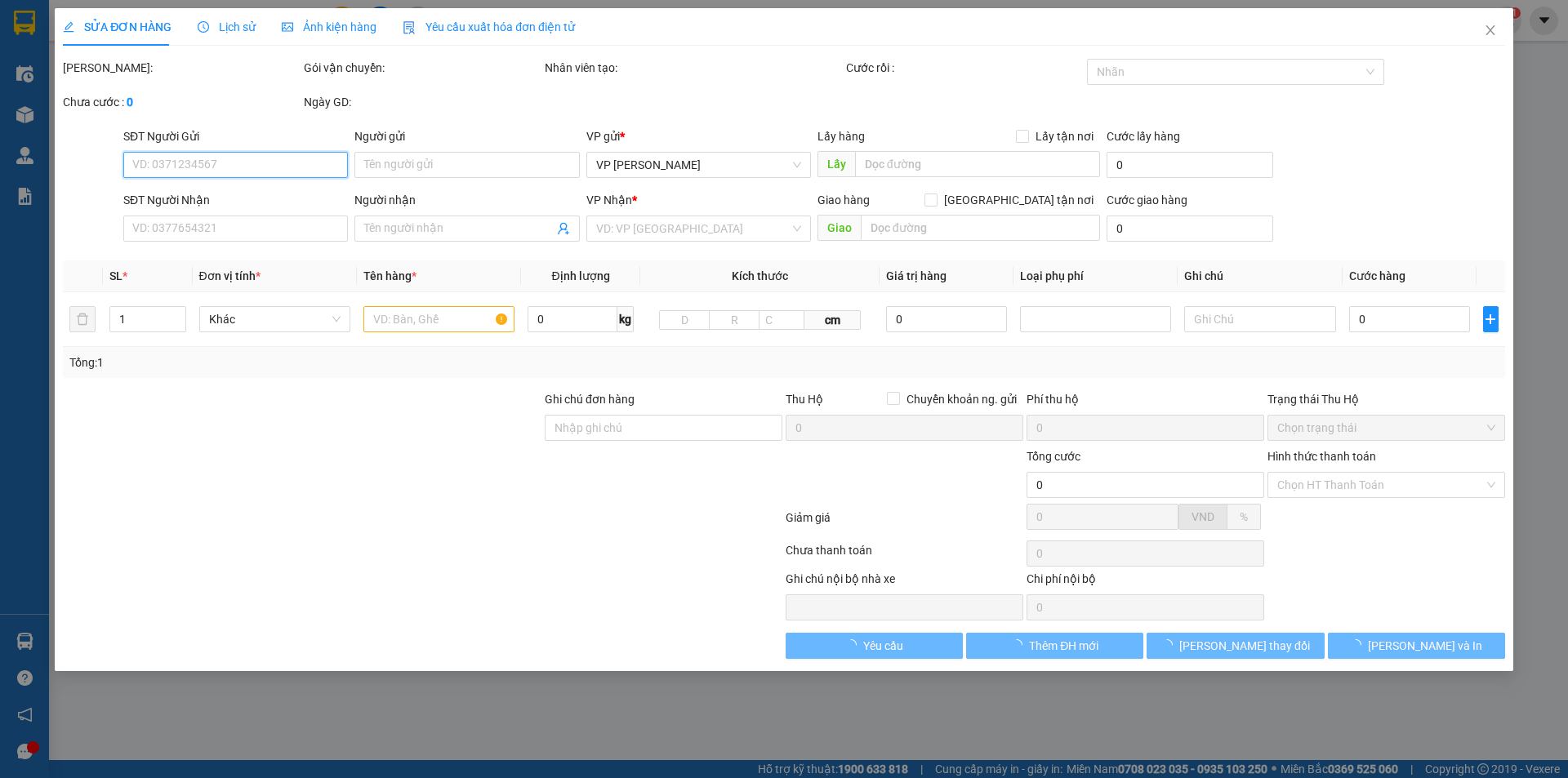
type input "0886378616"
type input "0979373798"
type input "anh tú"
checkbox input "true"
type input "vp"
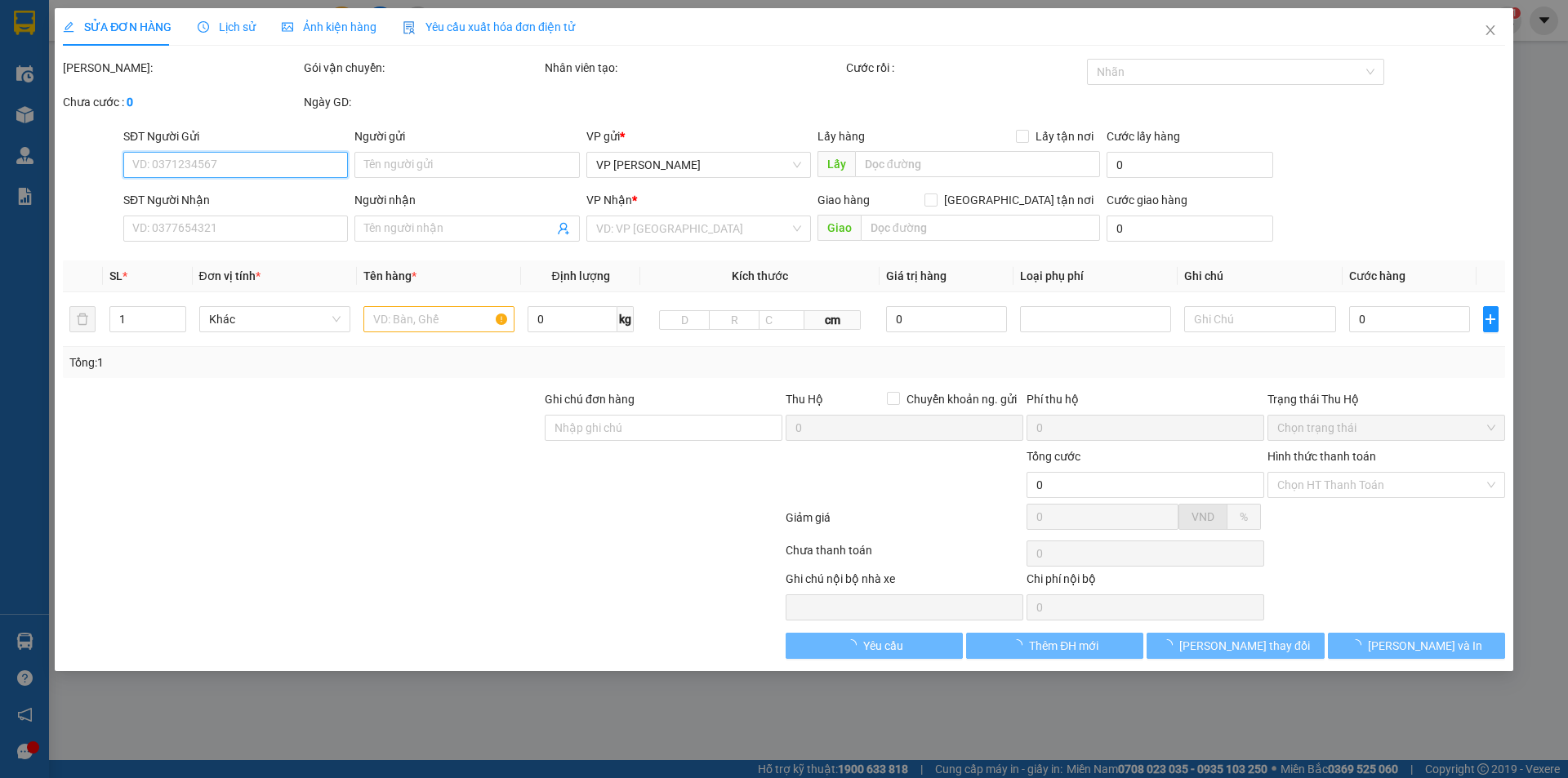
type input "30.000"
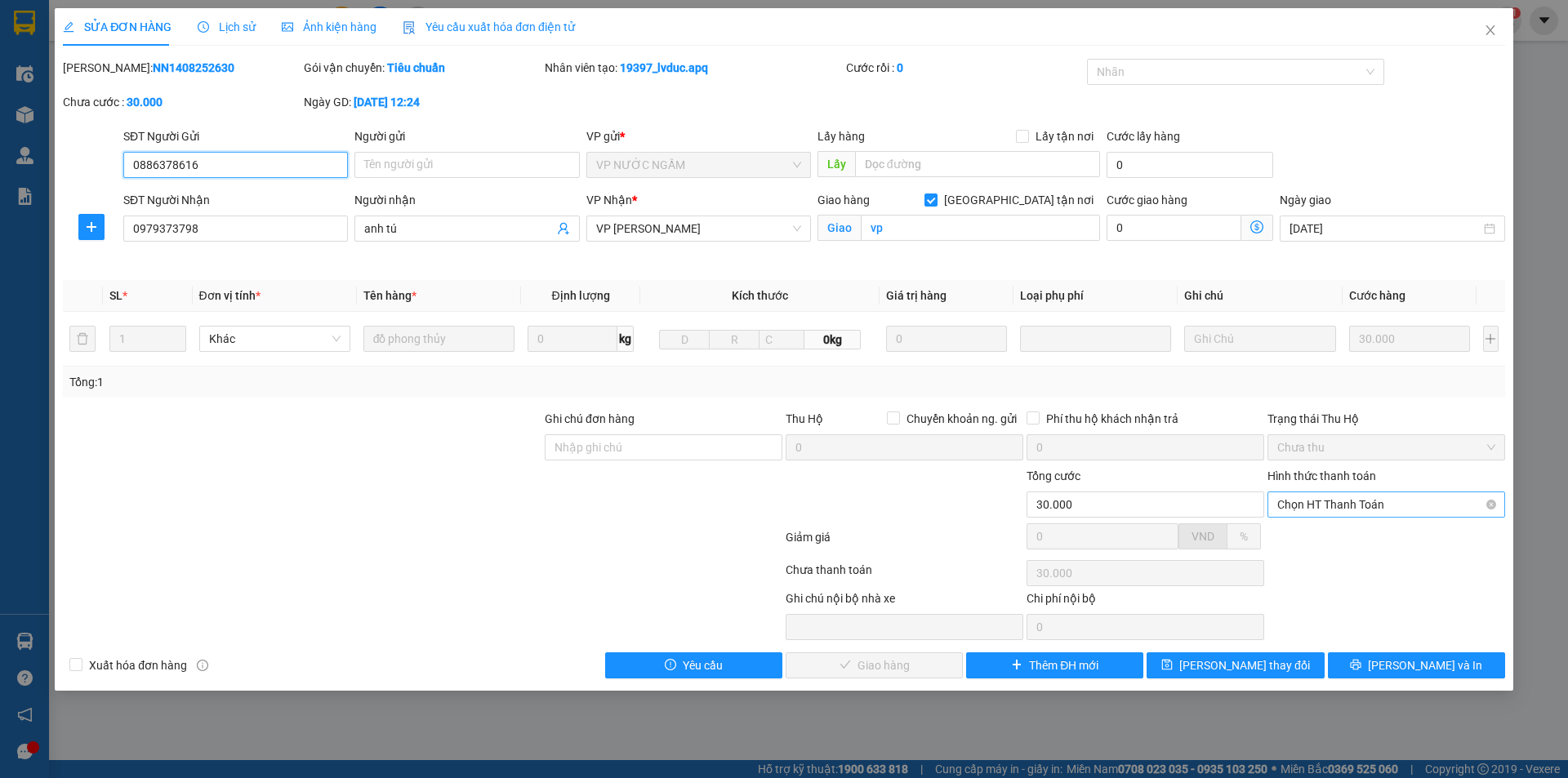
click at [1347, 500] on span "Chọn HT Thanh Toán" at bounding box center [1385, 504] width 218 height 25
click at [1324, 536] on div "Tại văn phòng" at bounding box center [1385, 537] width 218 height 18
type input "0"
drag, startPoint x: 874, startPoint y: 666, endPoint x: 890, endPoint y: 645, distance: 26.4
click at [876, 665] on span "[PERSON_NAME] và Giao hàng" at bounding box center [894, 665] width 157 height 18
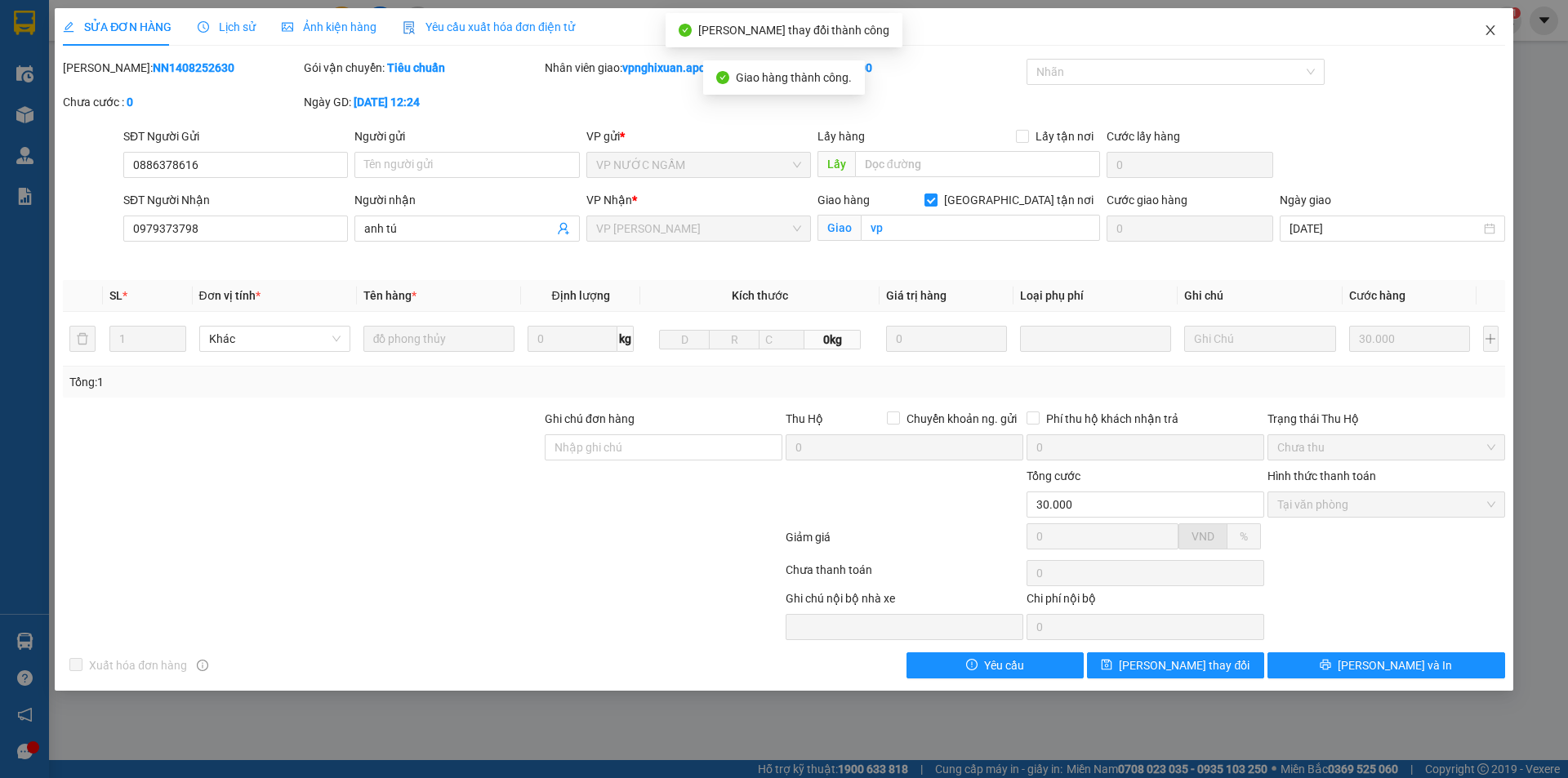
click at [1491, 25] on icon "close" at bounding box center [1490, 30] width 13 height 13
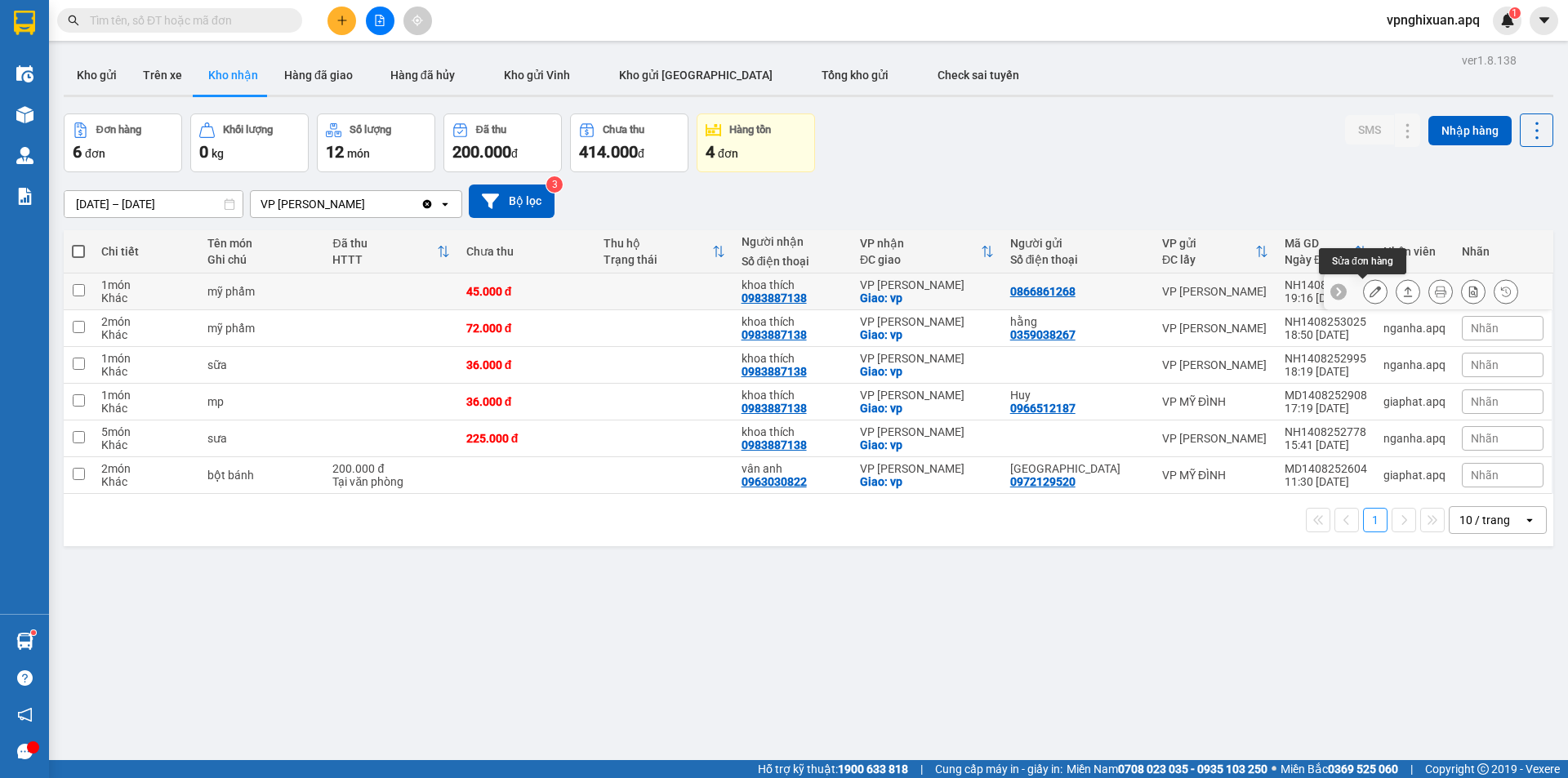
click at [1369, 295] on icon at bounding box center [1374, 291] width 11 height 11
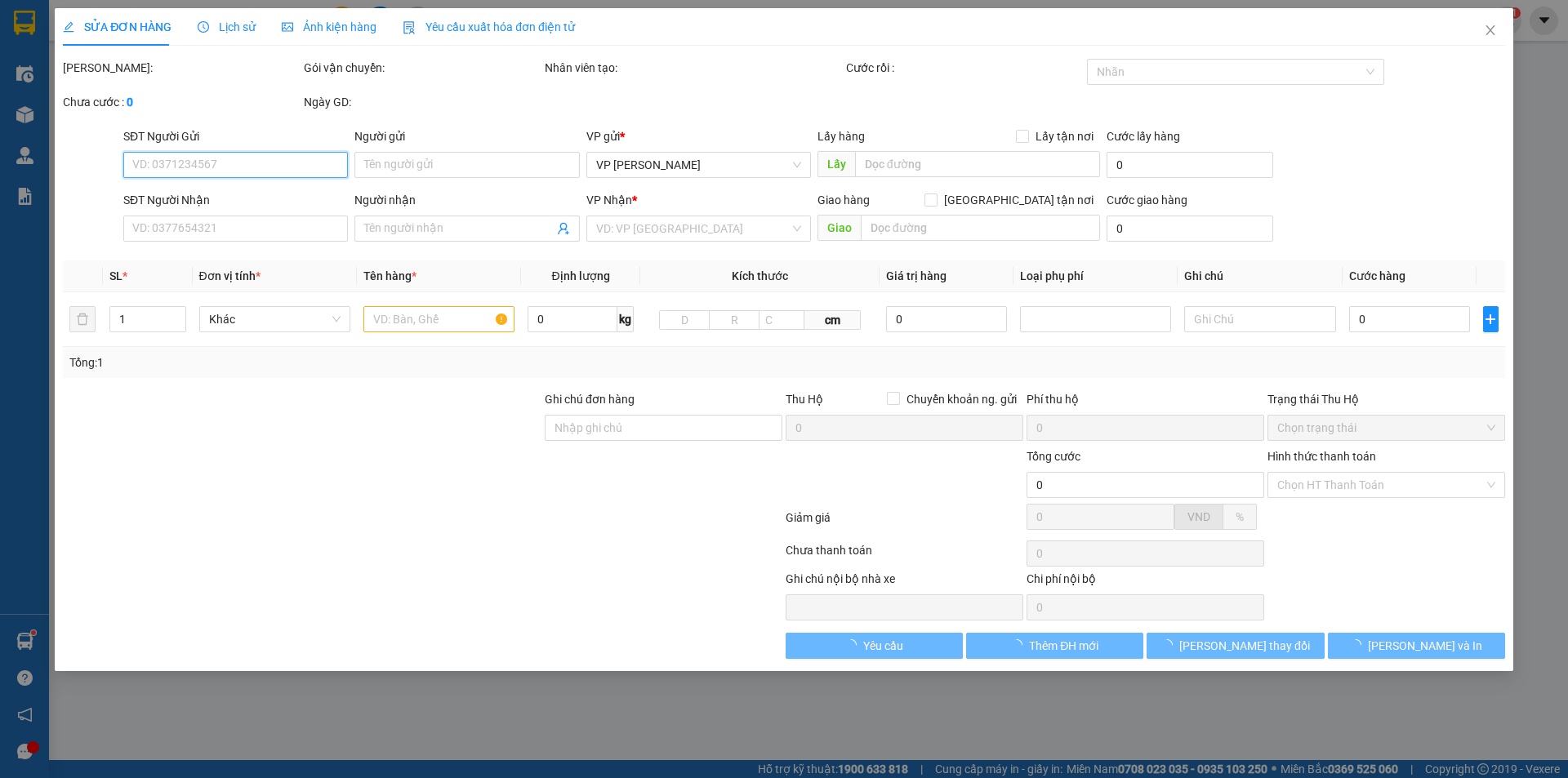
type input "0866861268"
type input "0983887138"
type input "khoa thích"
checkbox input "true"
type input "vp"
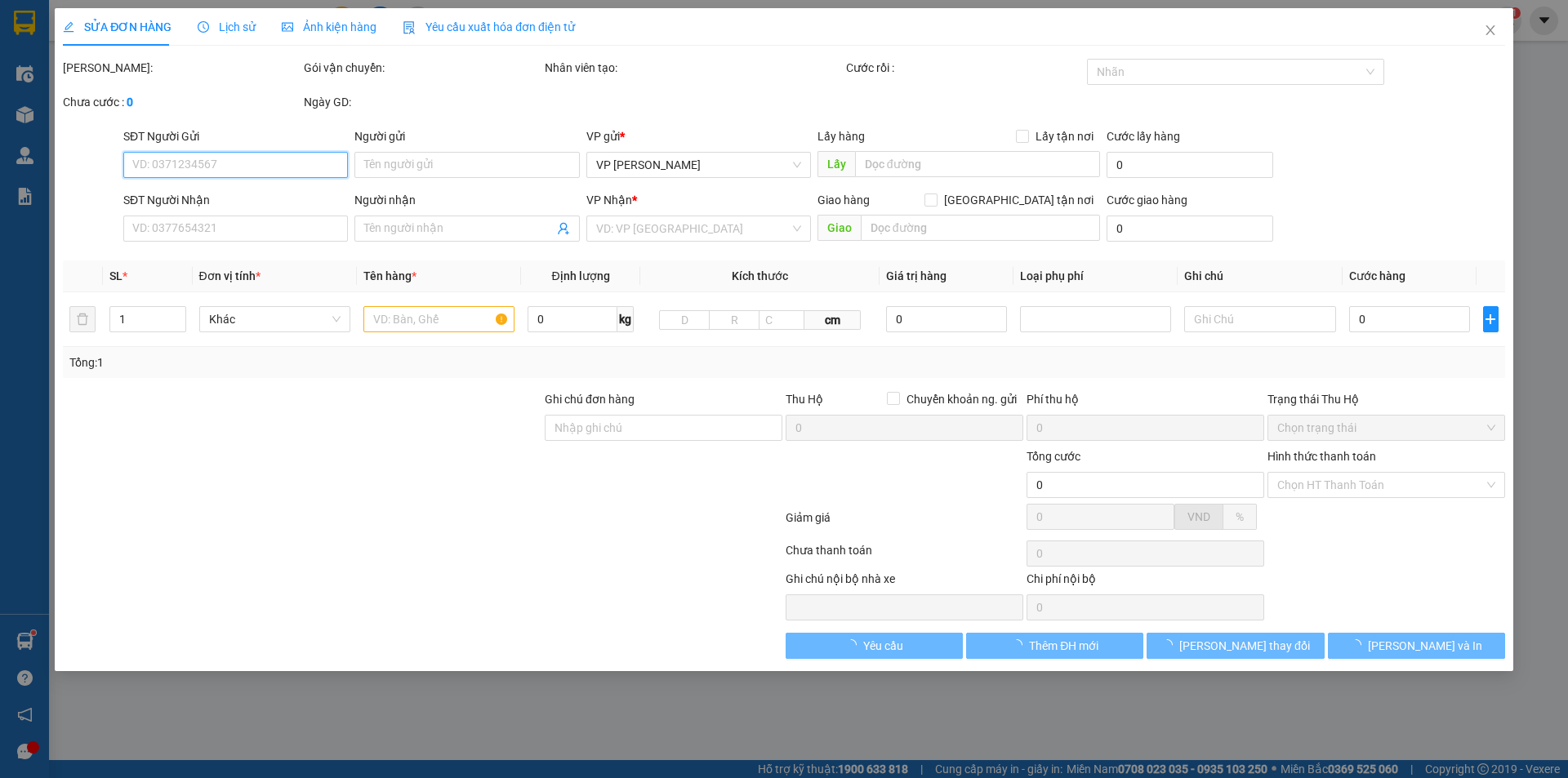
type input "45.000"
type input "10"
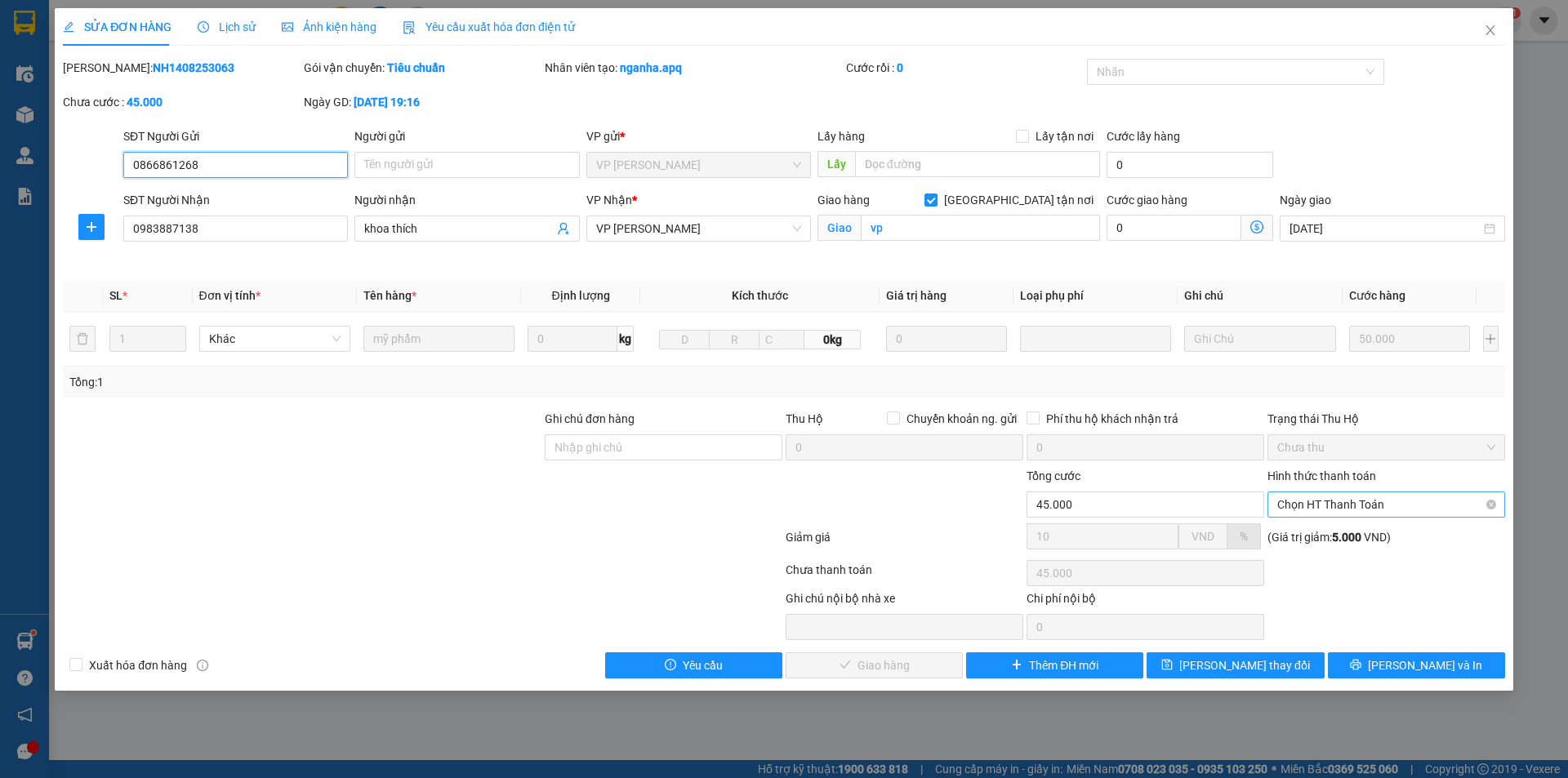
click at [1354, 506] on span "Chọn HT Thanh Toán" at bounding box center [1385, 504] width 218 height 25
click at [1354, 533] on div "Tại văn phòng" at bounding box center [1385, 537] width 218 height 18
type input "0"
drag, startPoint x: 897, startPoint y: 668, endPoint x: 956, endPoint y: 594, distance: 94.6
click at [896, 668] on span "[PERSON_NAME] và Giao hàng" at bounding box center [894, 665] width 157 height 18
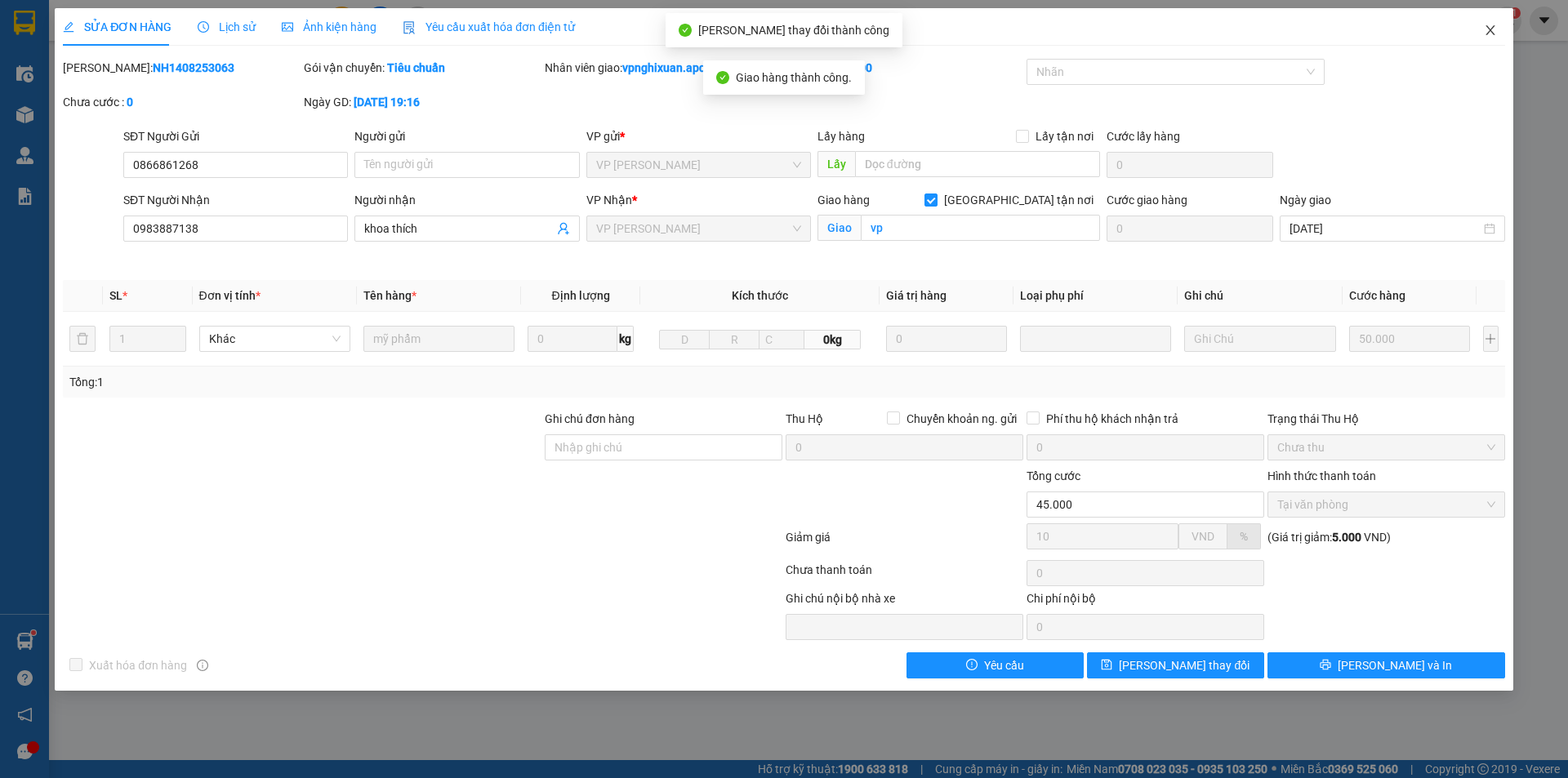
click at [1492, 32] on icon "close" at bounding box center [1490, 30] width 13 height 13
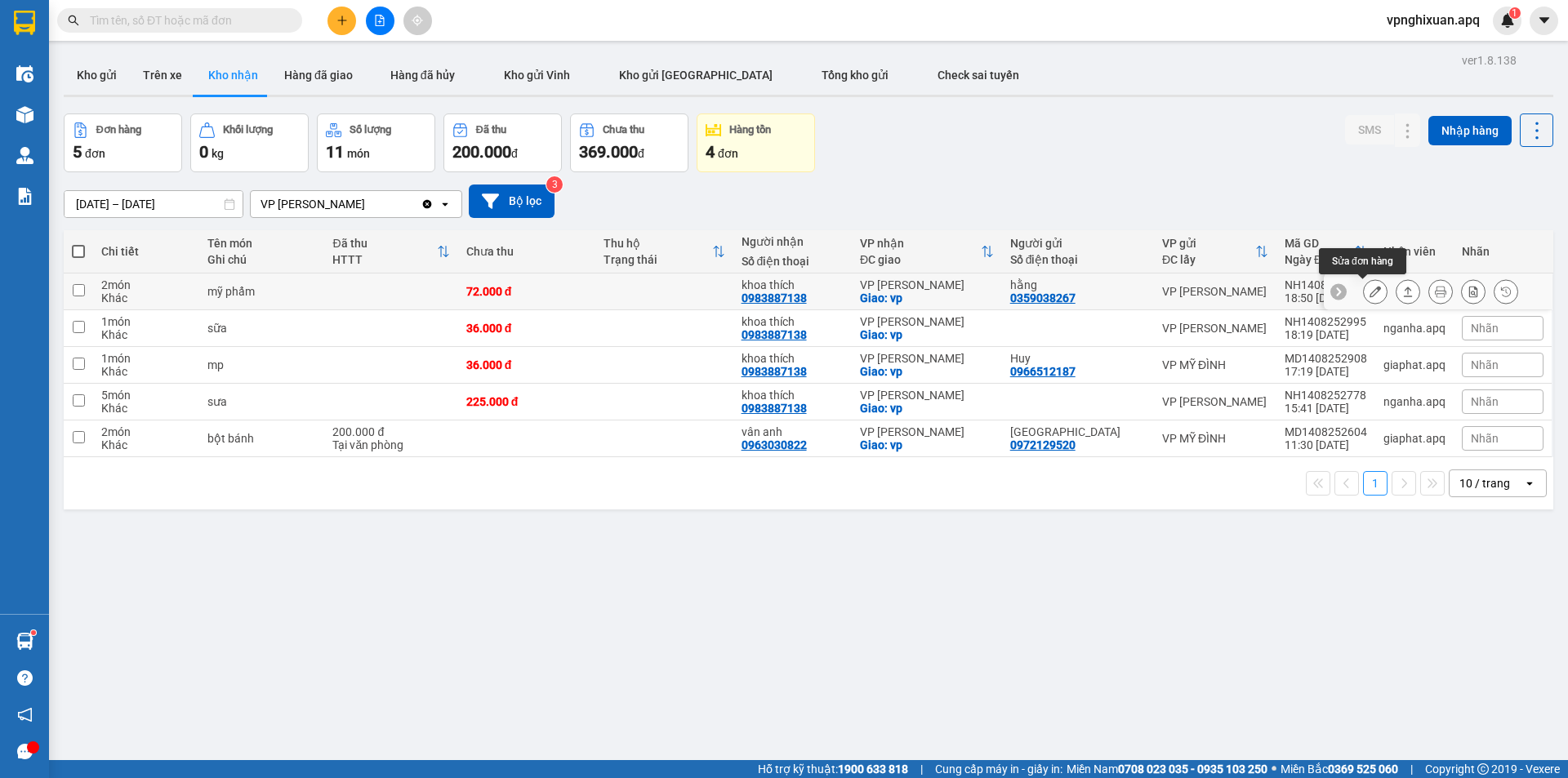
click at [1369, 293] on icon at bounding box center [1374, 291] width 11 height 11
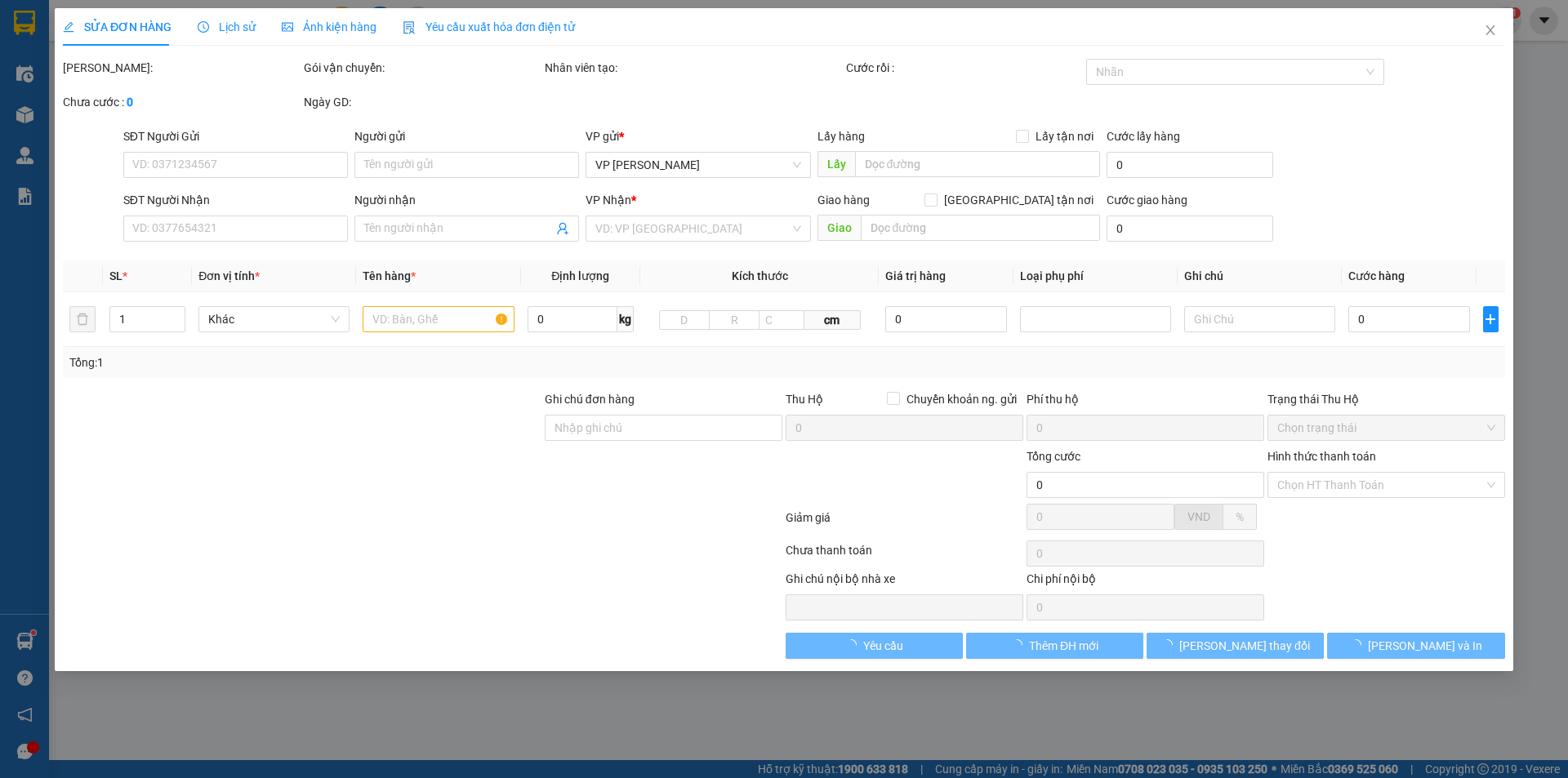
type input "0359038267"
type input "hằng"
type input "0983887138"
type input "khoa thích"
checkbox input "true"
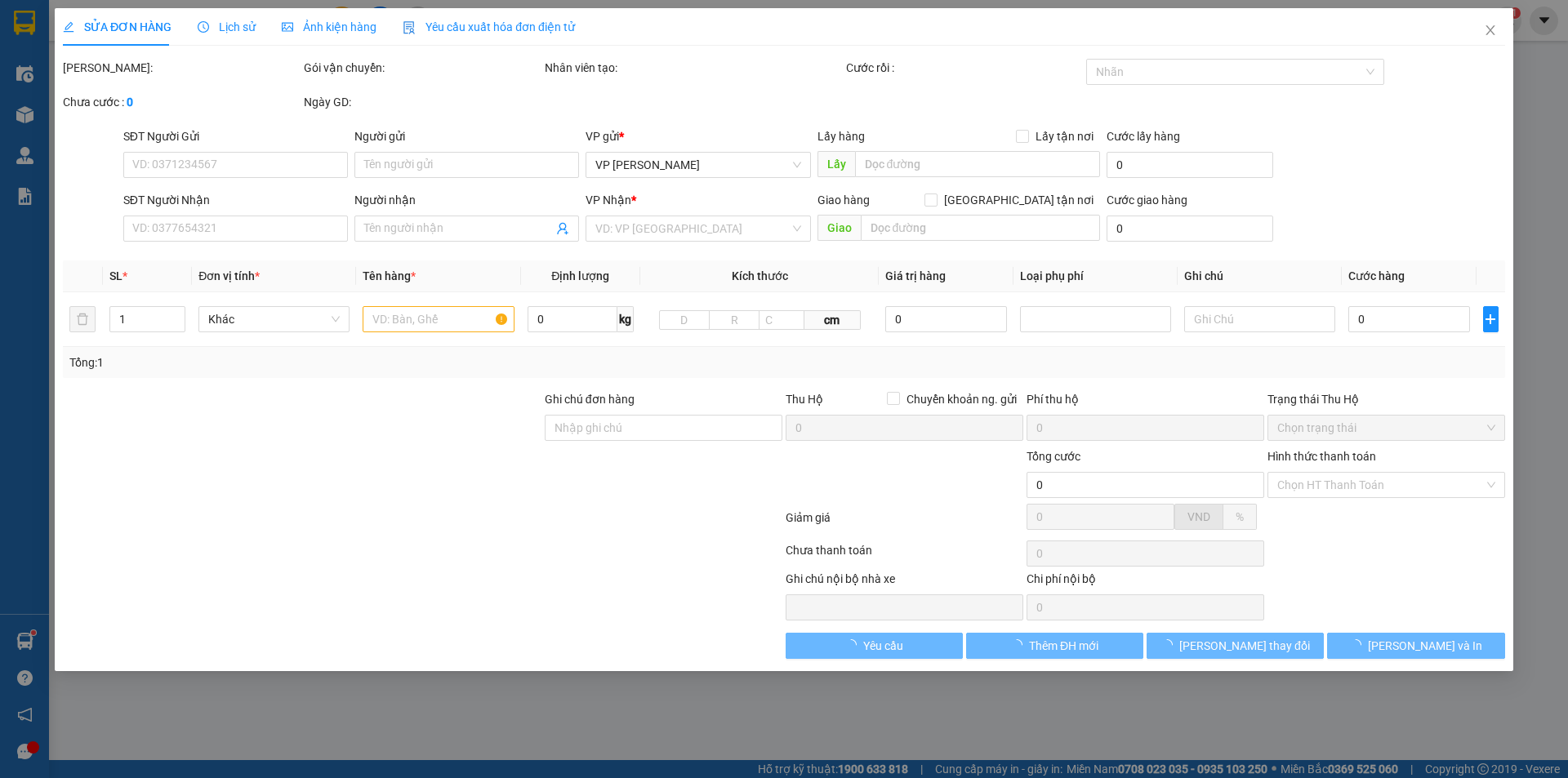
type input "vp"
type input "72.000"
type input "10"
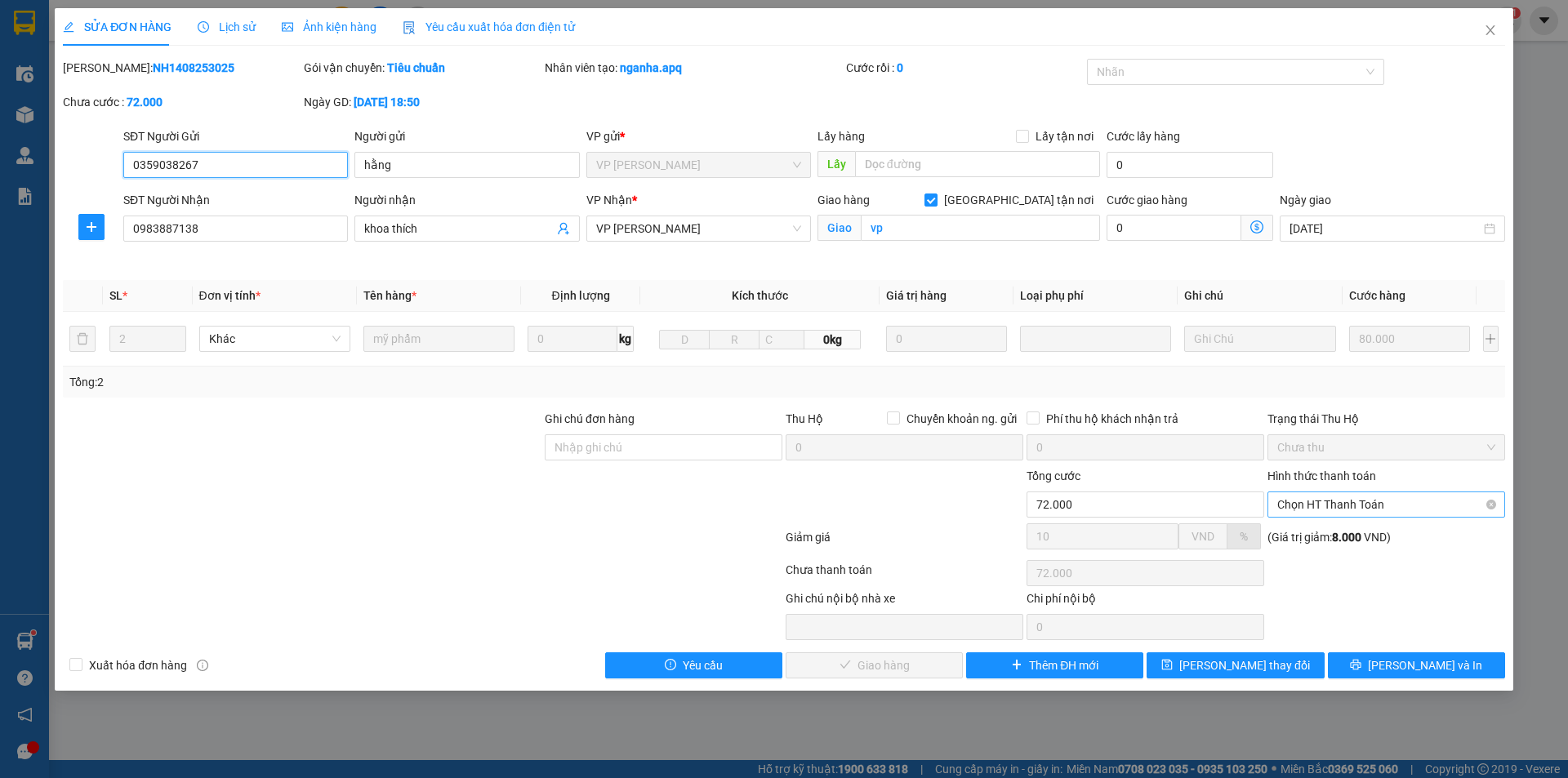
click at [1342, 505] on span "Chọn HT Thanh Toán" at bounding box center [1385, 504] width 218 height 25
click at [1334, 536] on div "Tại văn phòng" at bounding box center [1385, 537] width 218 height 18
type input "0"
click at [897, 664] on span "[PERSON_NAME] và Giao hàng" at bounding box center [894, 665] width 157 height 18
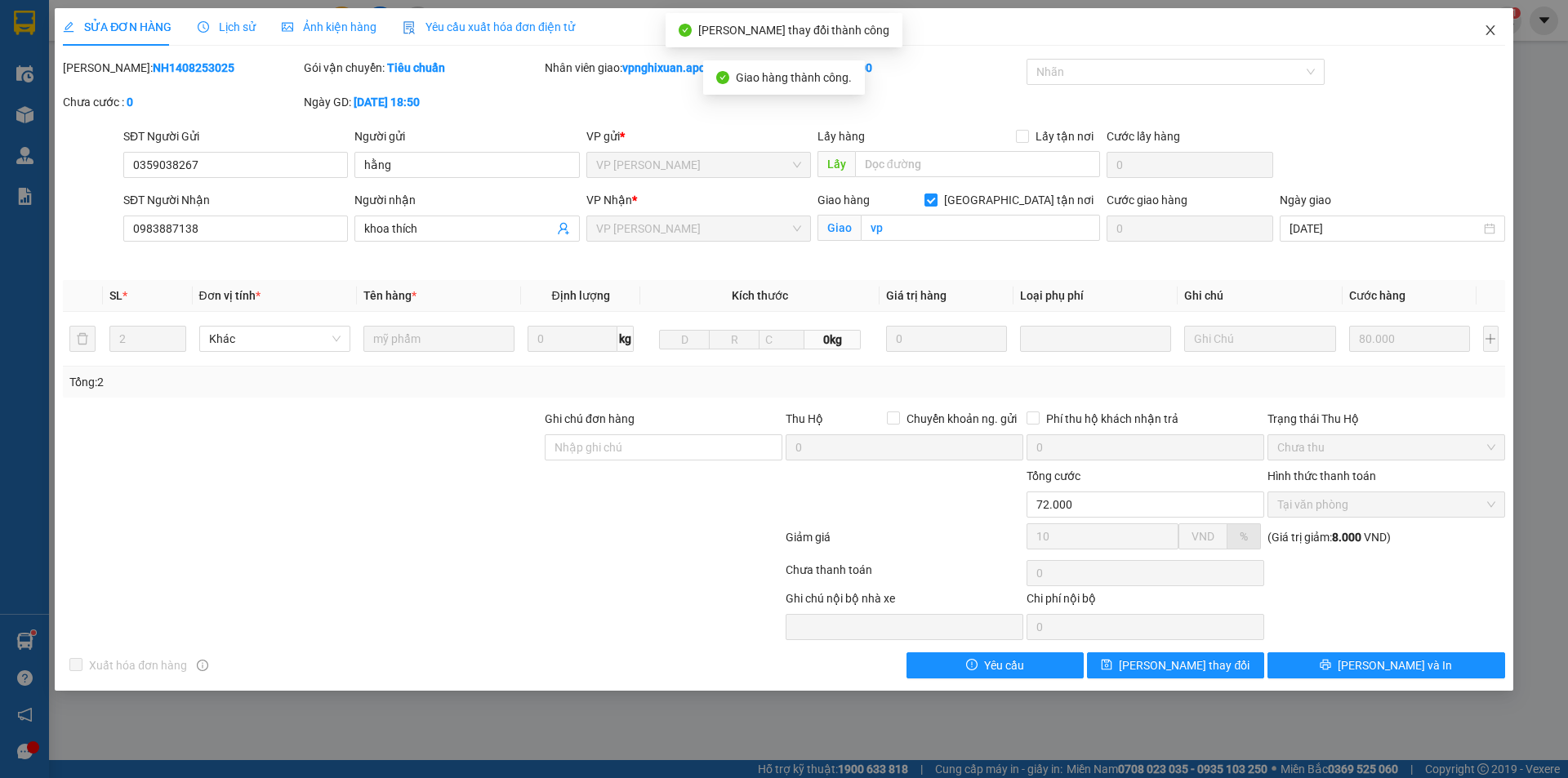
click at [1481, 34] on span "Close" at bounding box center [1490, 31] width 46 height 46
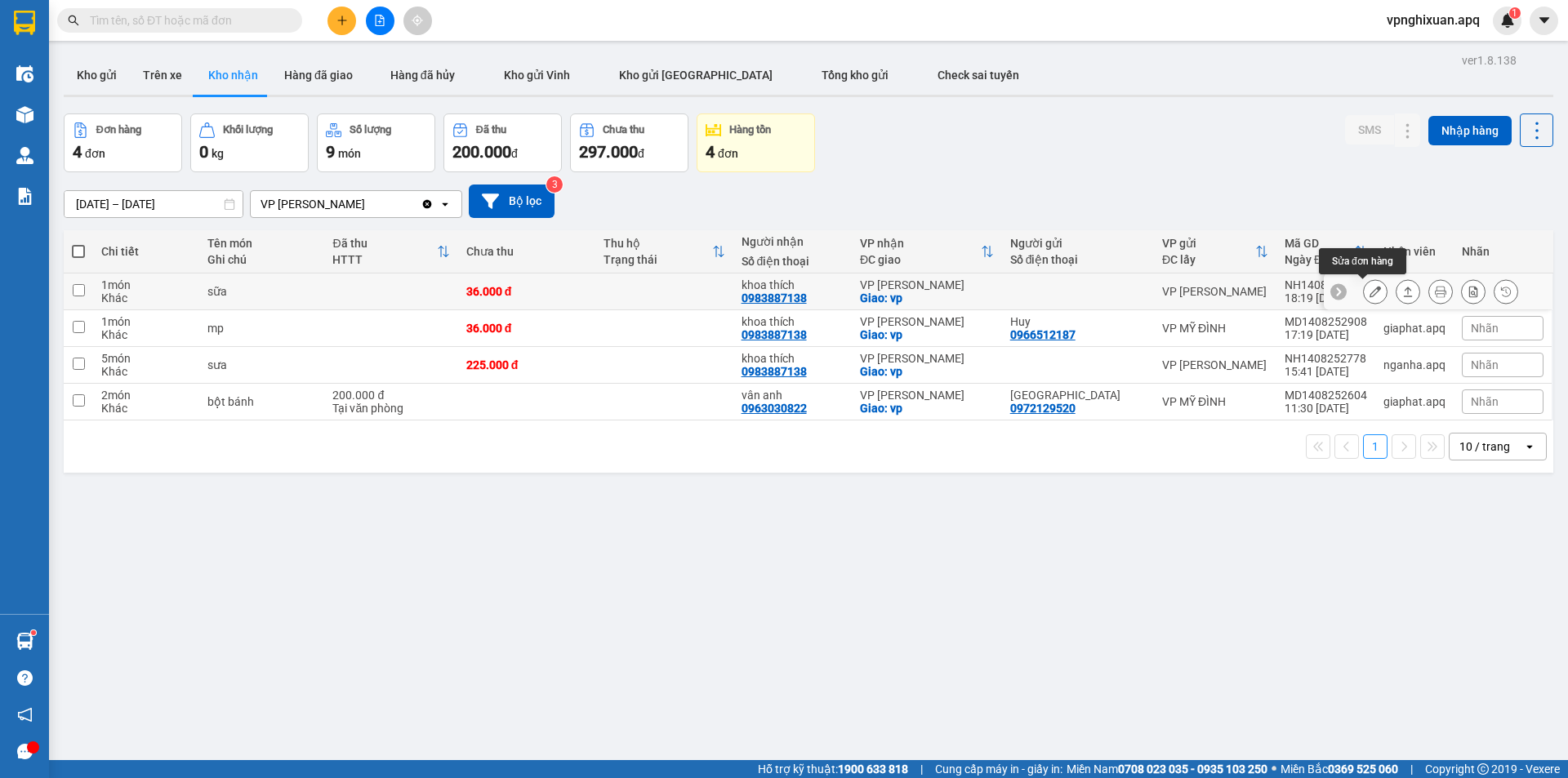
click at [1369, 295] on button at bounding box center [1374, 291] width 23 height 28
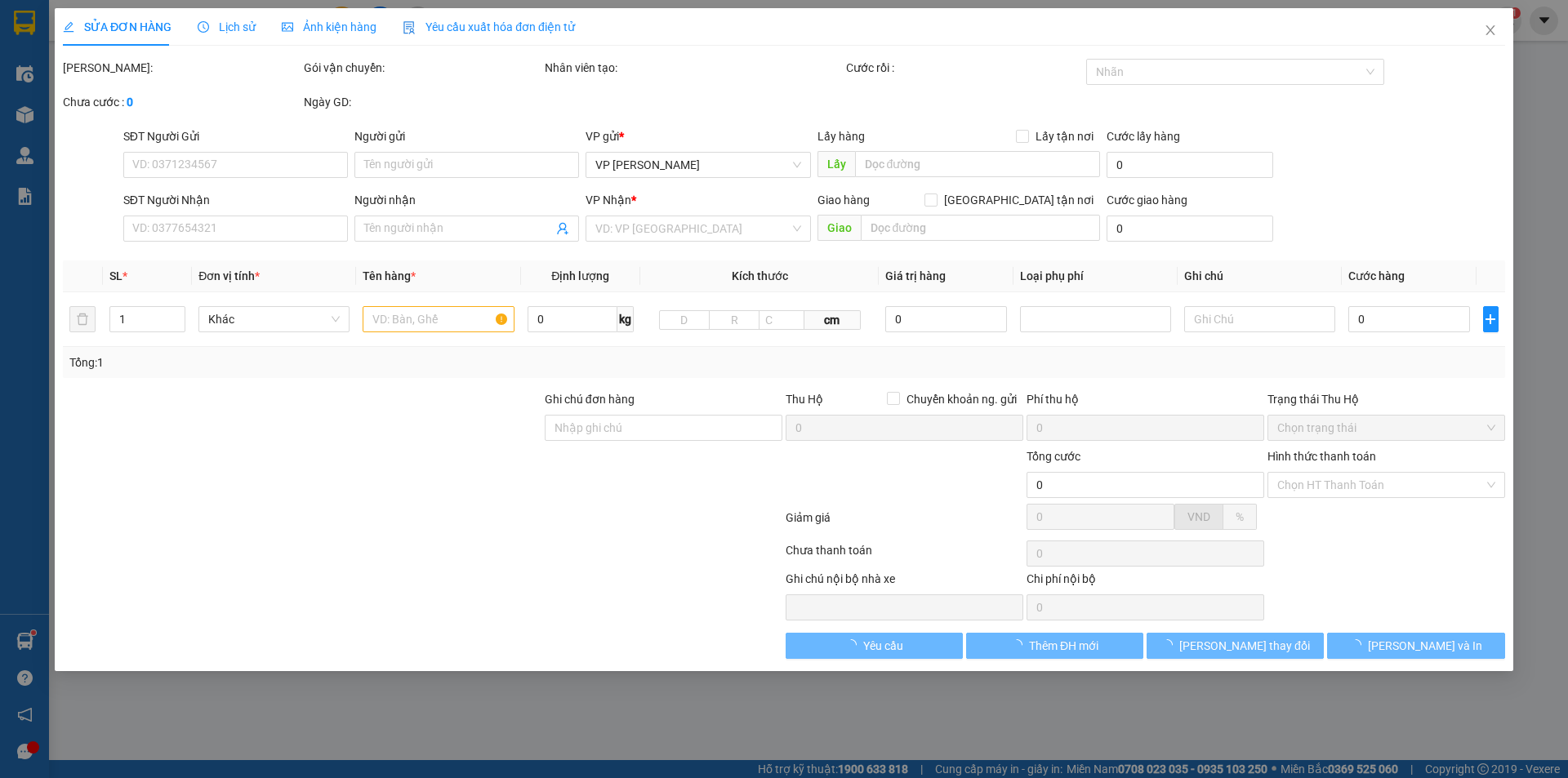
type input "0983887138"
type input "khoa thích"
checkbox input "true"
type input "vp"
type input "36.000"
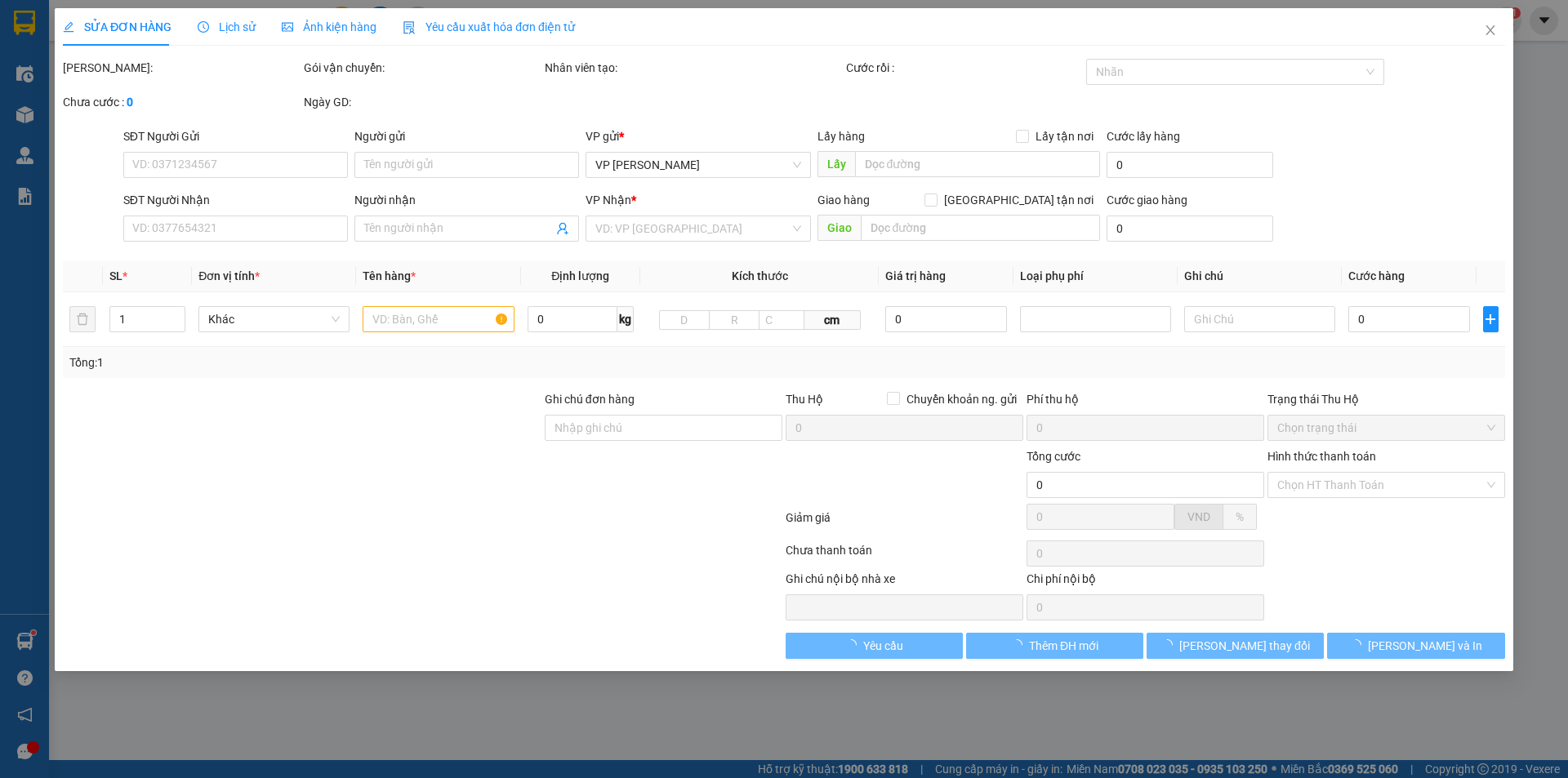
type input "10"
type input "36.000"
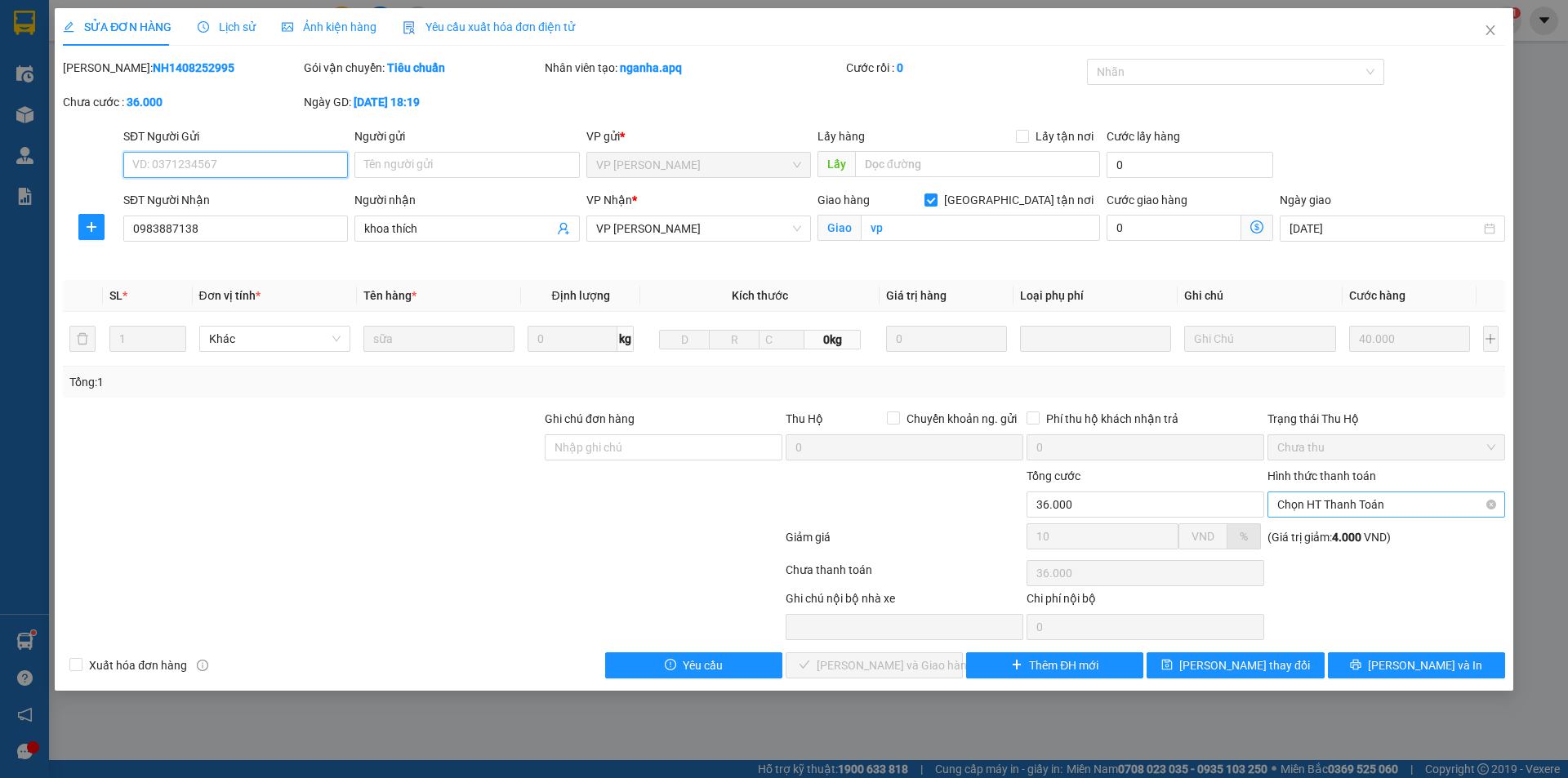
click at [1383, 504] on span "Chọn HT Thanh Toán" at bounding box center [1385, 504] width 218 height 25
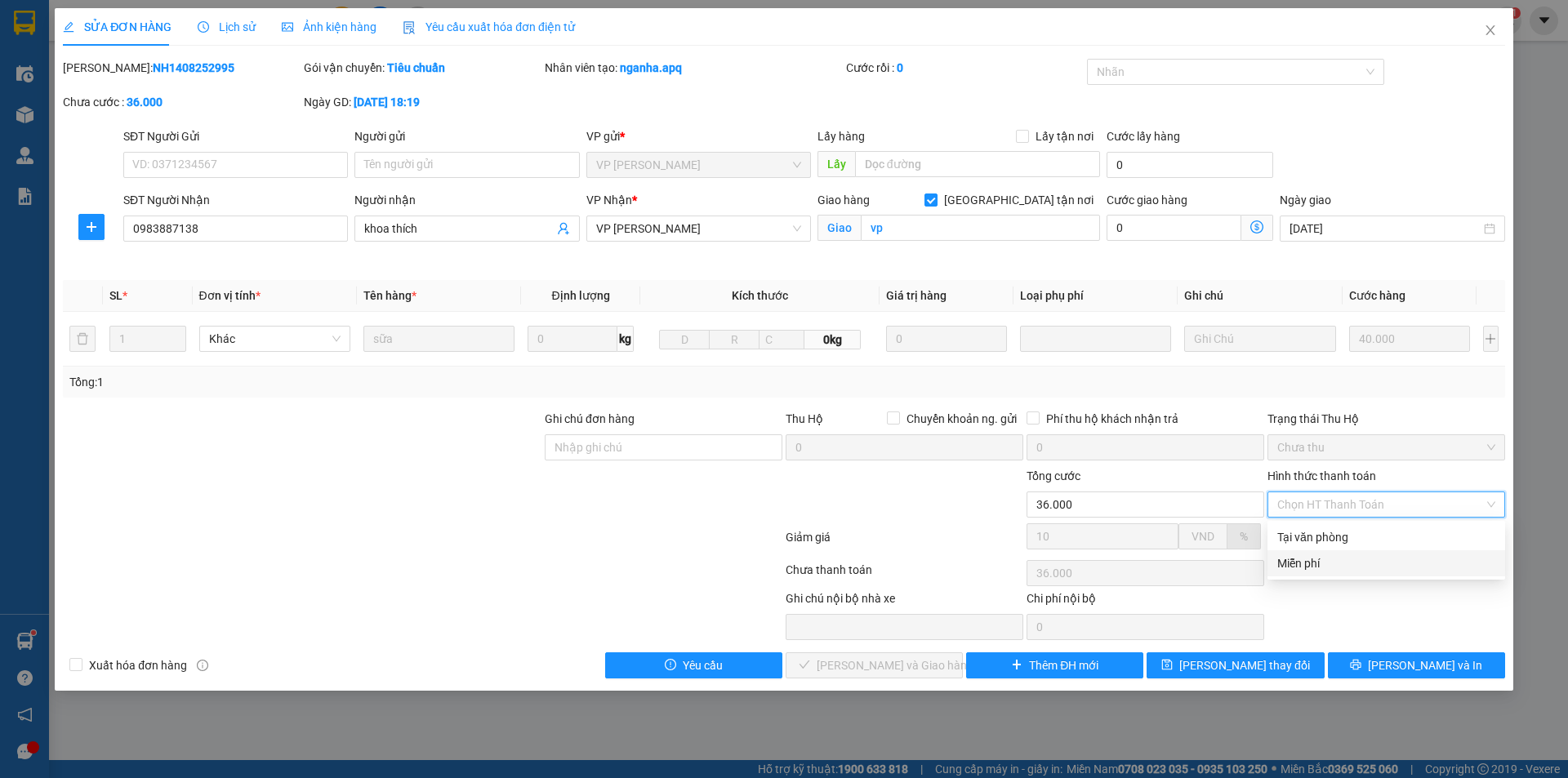
click at [1370, 557] on div "Miễn phí" at bounding box center [1385, 562] width 238 height 26
type input "0"
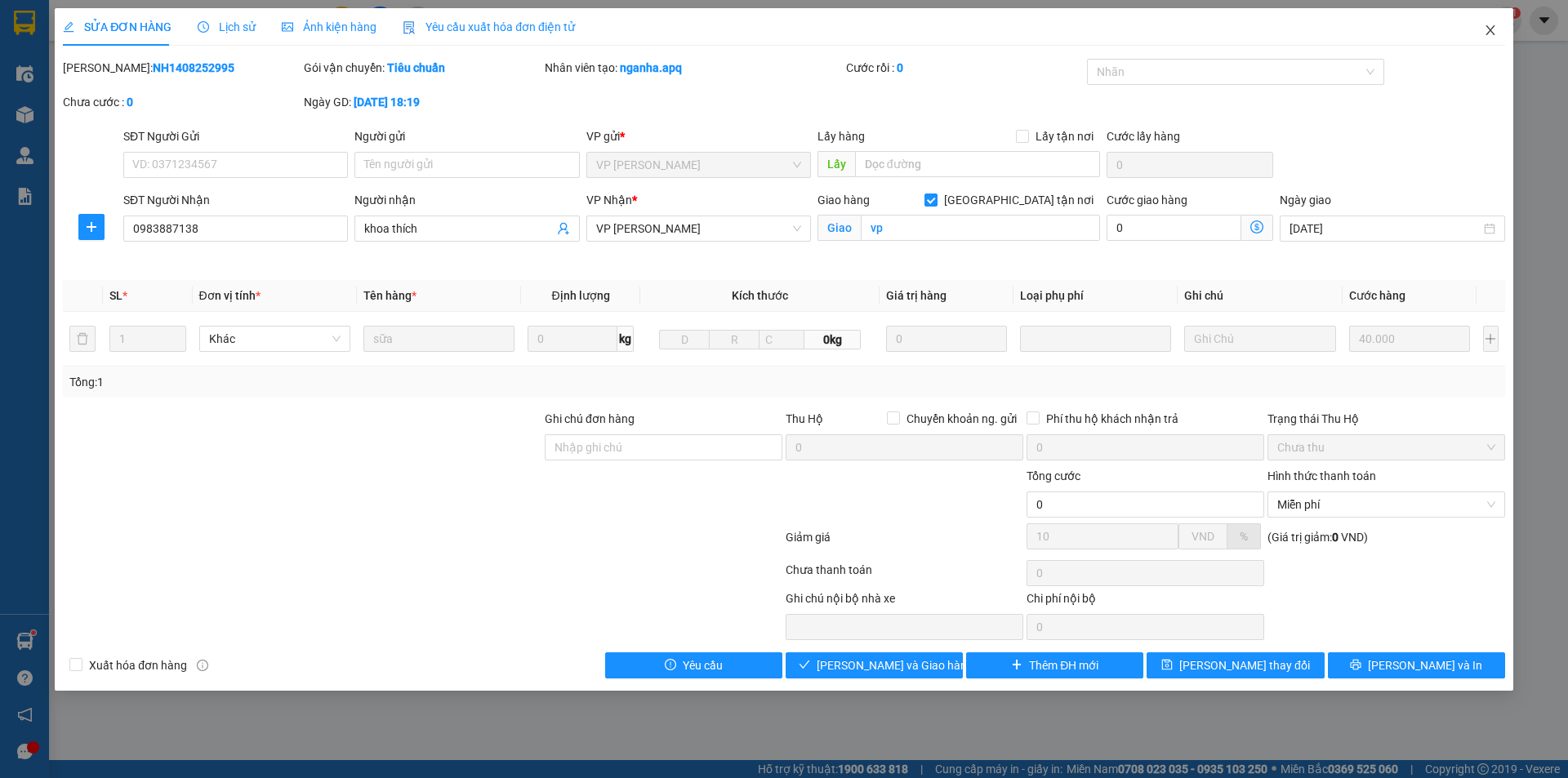
click at [1489, 33] on icon "close" at bounding box center [1490, 30] width 9 height 10
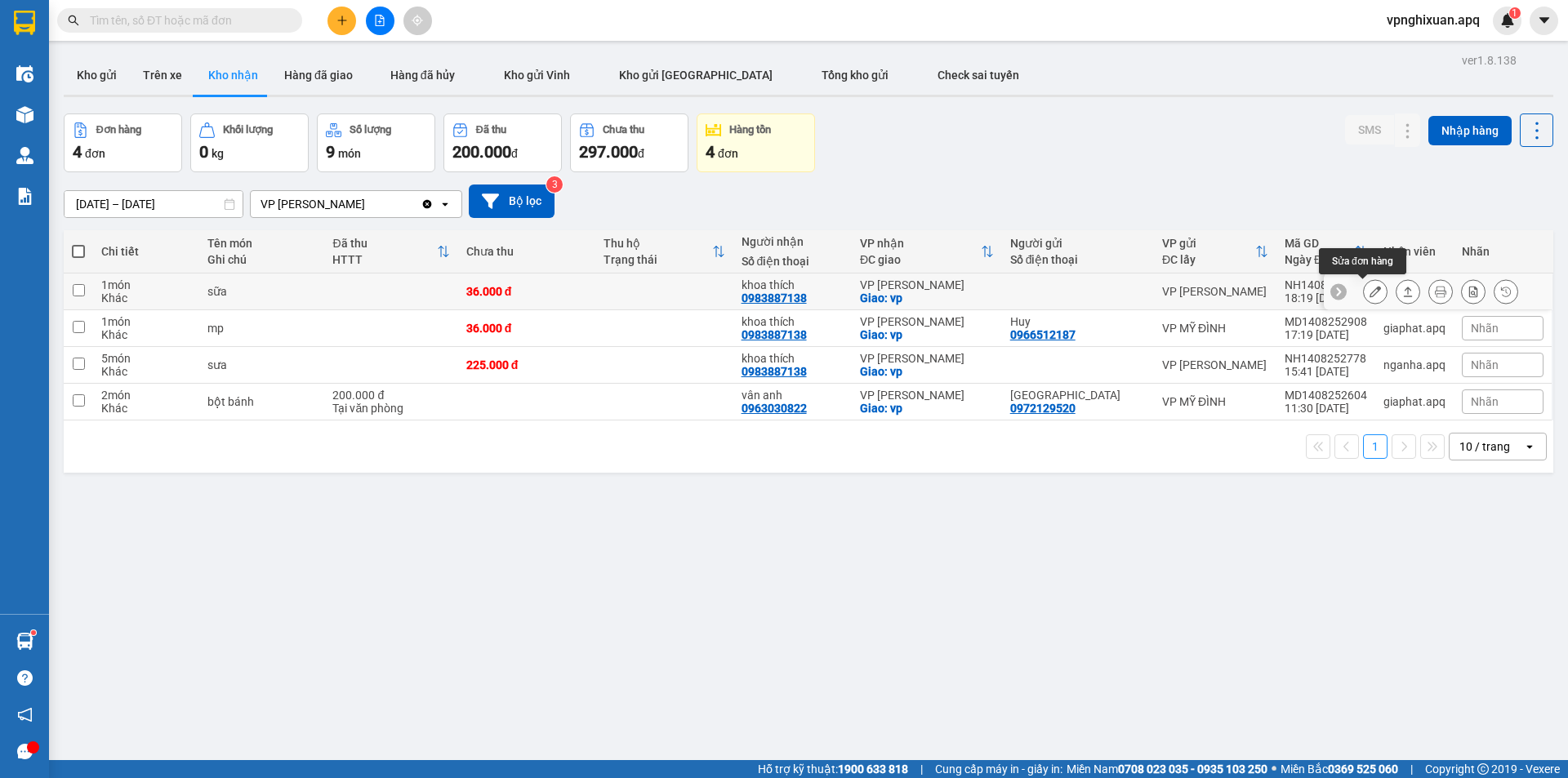
click at [1369, 292] on icon at bounding box center [1374, 291] width 11 height 11
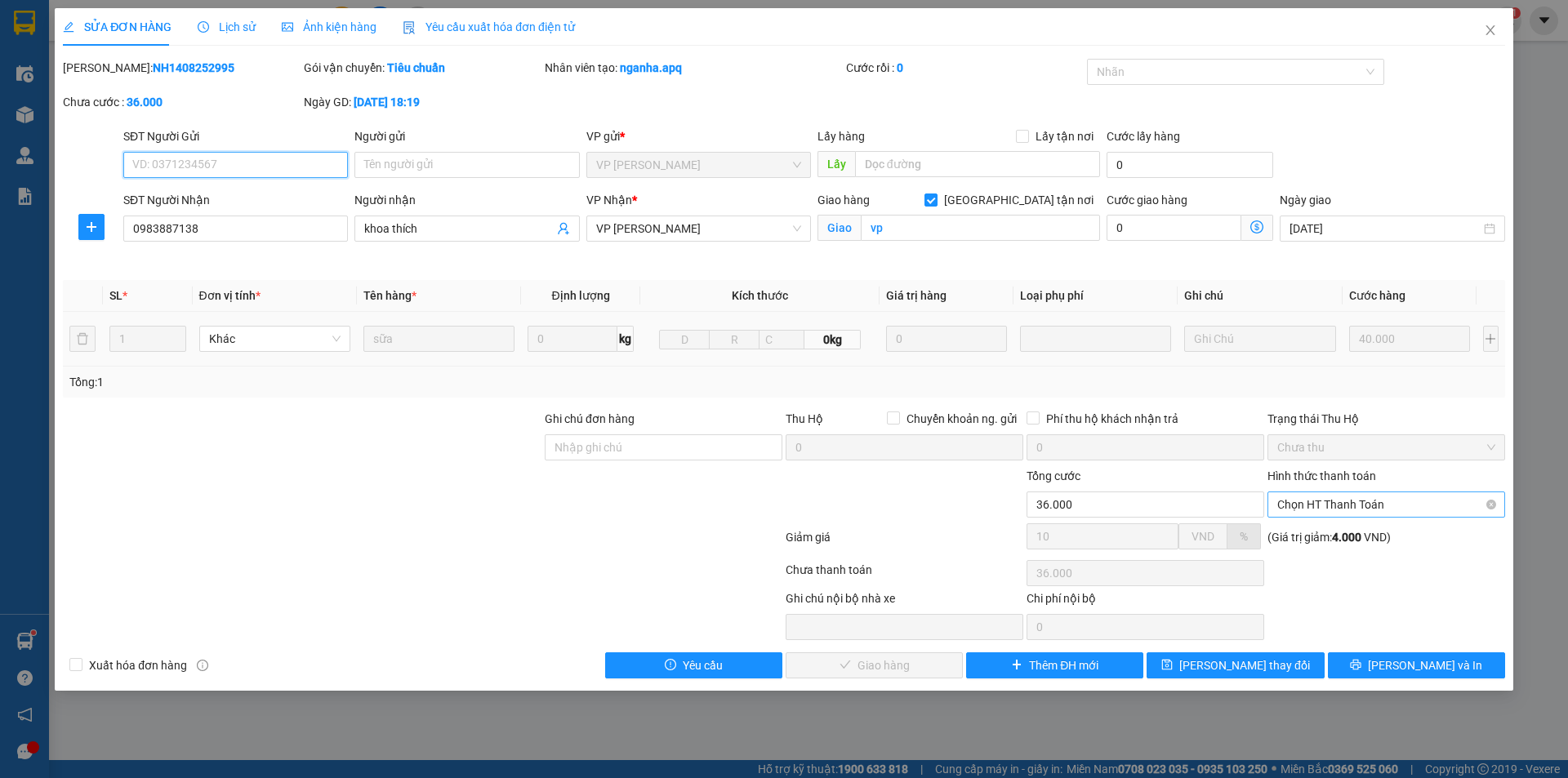
click at [1382, 496] on span "Chọn HT Thanh Toán" at bounding box center [1385, 504] width 218 height 25
click at [1384, 534] on div "Tại văn phòng" at bounding box center [1385, 537] width 218 height 18
type input "0"
click at [879, 666] on span "[PERSON_NAME] và Giao hàng" at bounding box center [894, 665] width 157 height 18
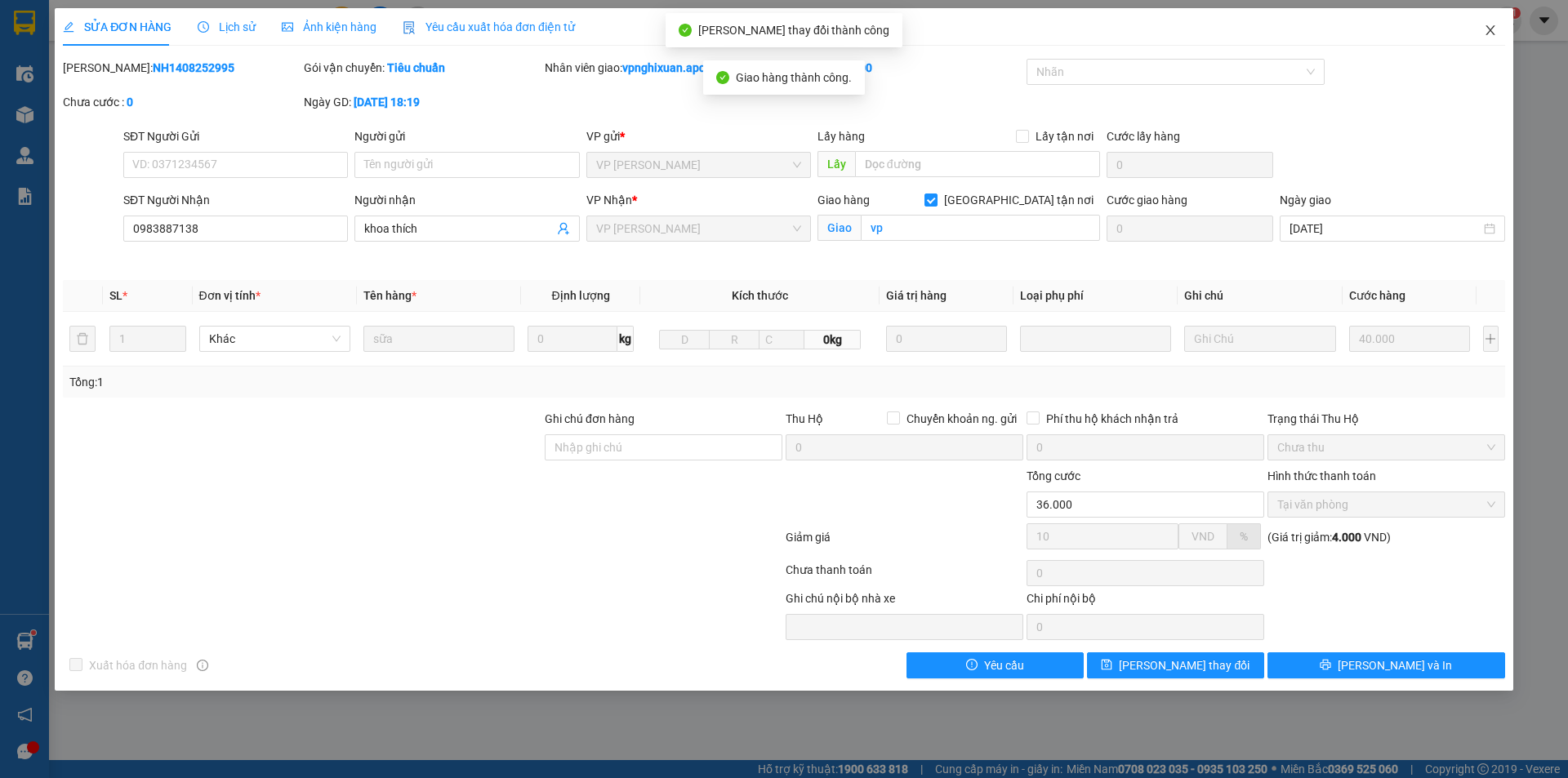
click at [1487, 29] on icon "close" at bounding box center [1490, 30] width 13 height 13
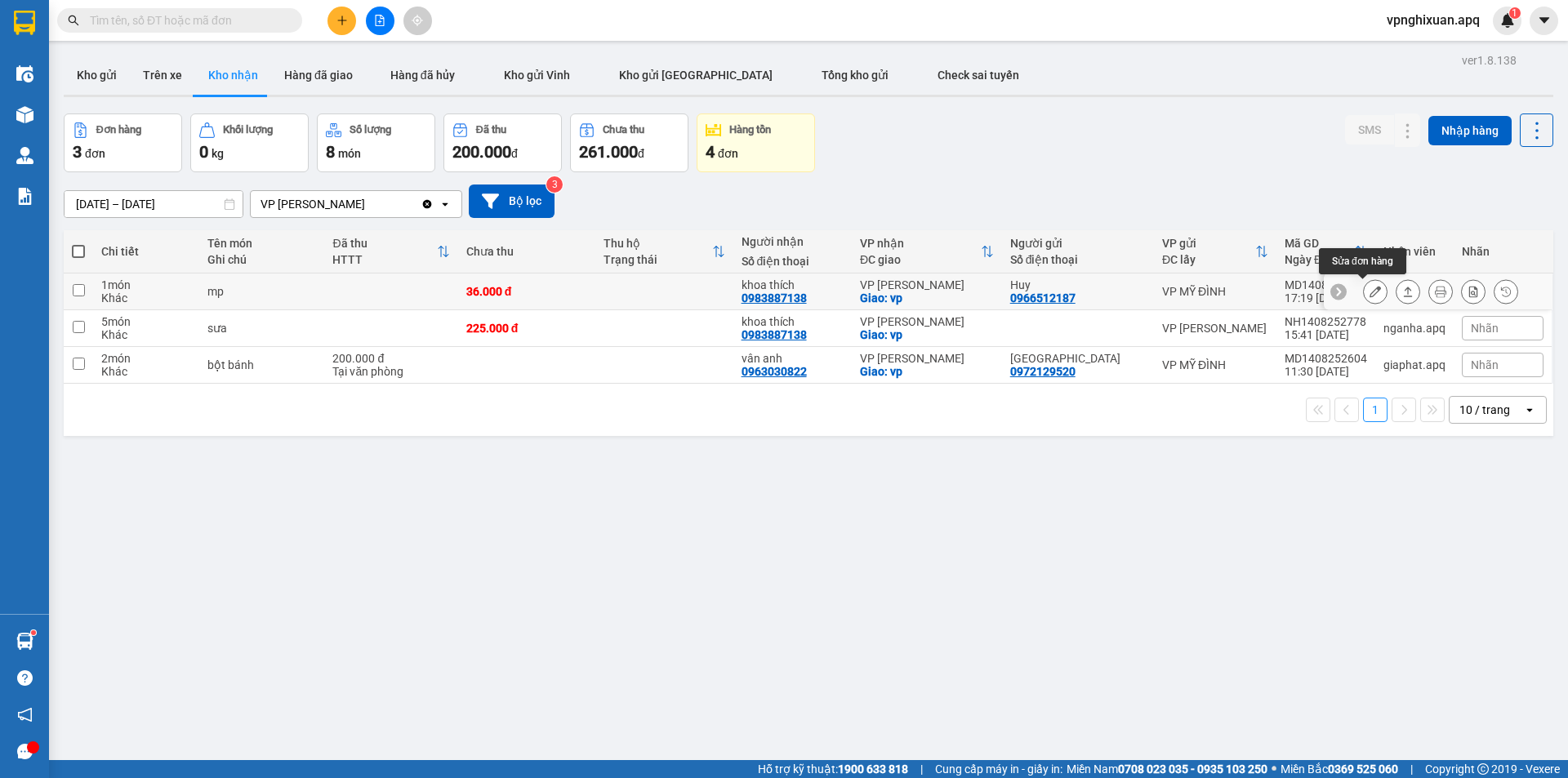
click at [1369, 295] on icon at bounding box center [1374, 291] width 11 height 11
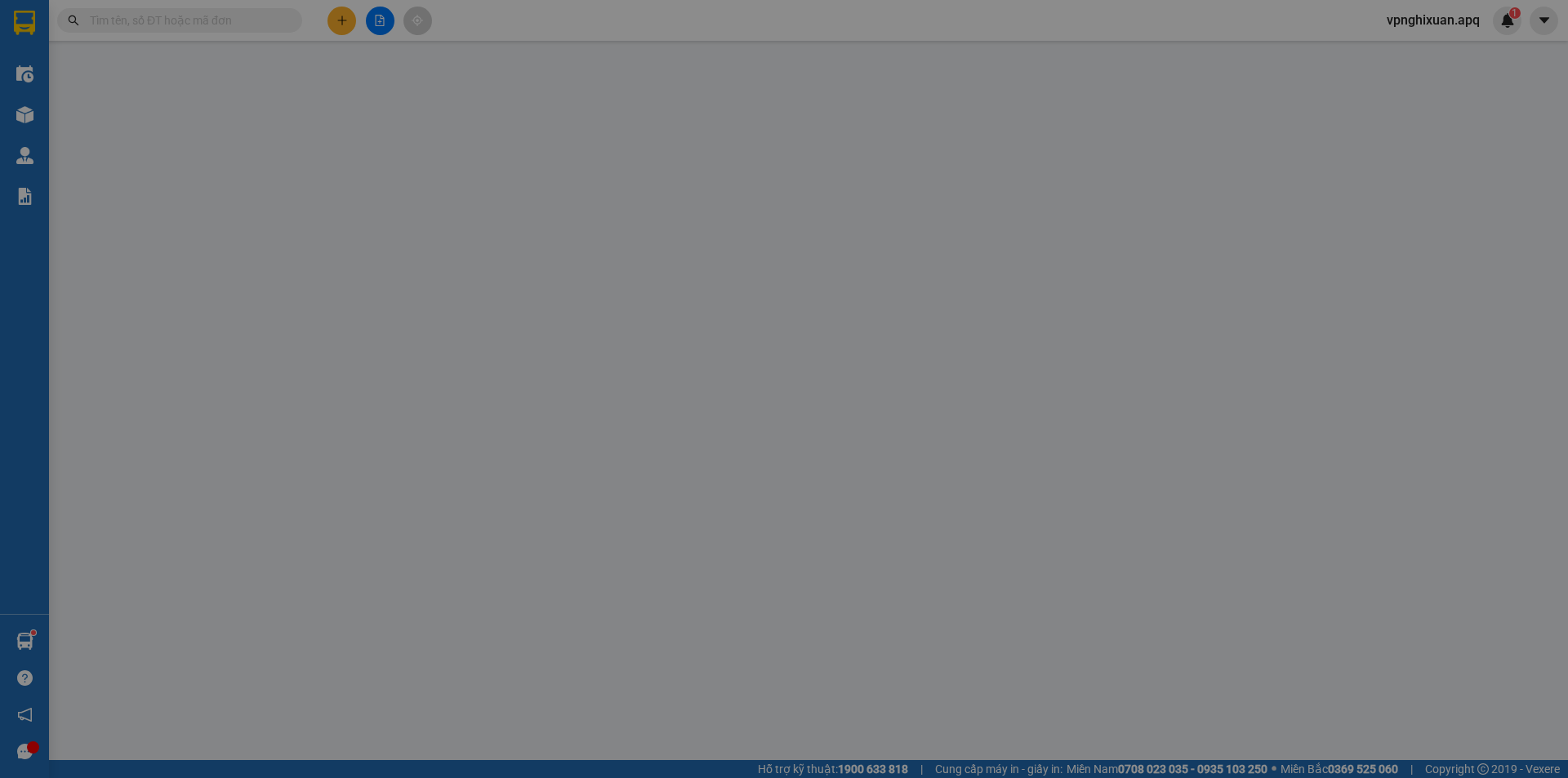
type input "0966512187"
type input "Huy"
type input "0983887138"
type input "khoa thích"
checkbox input "true"
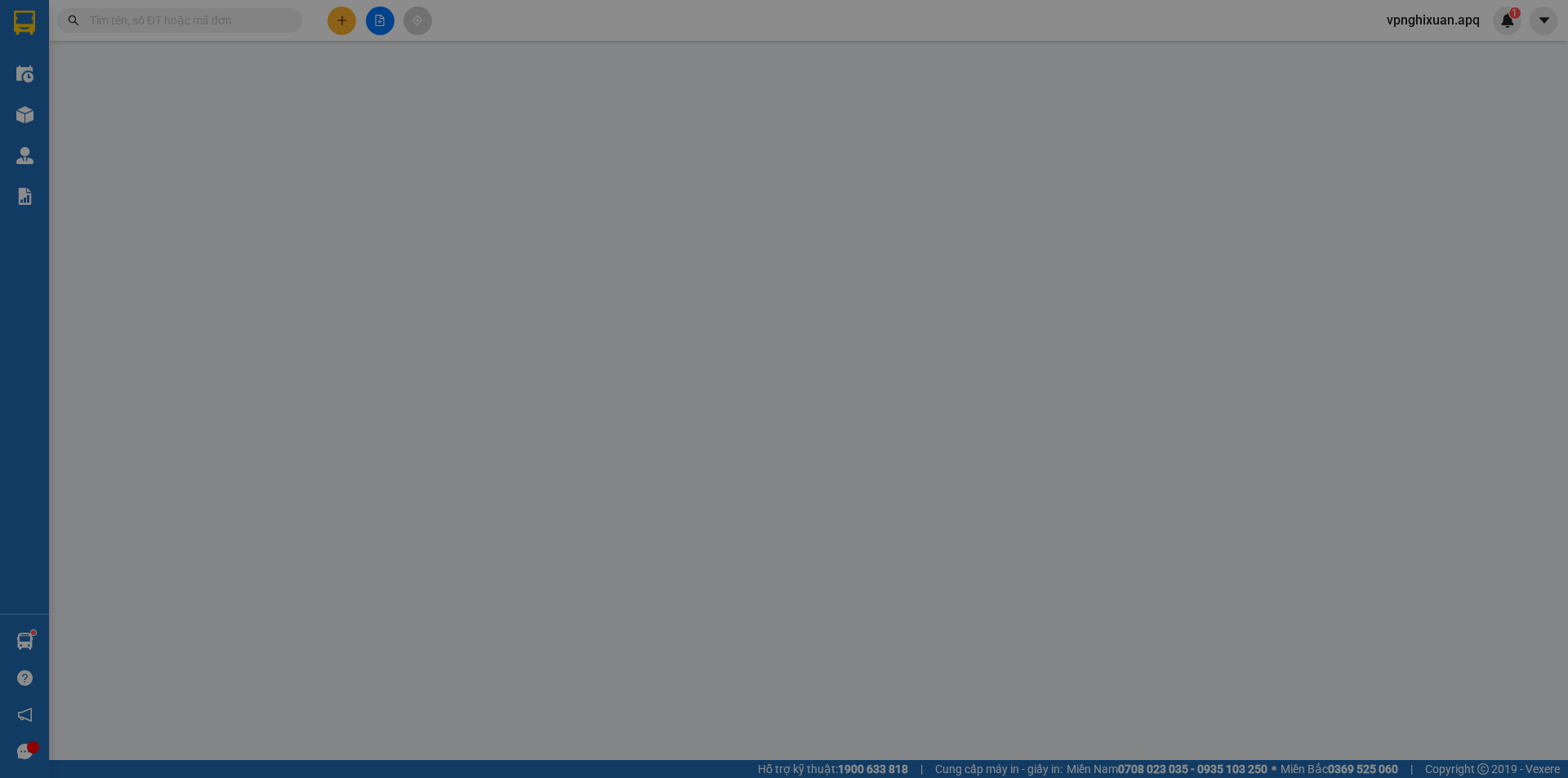
type input "vp"
type input "36.000"
type input "10"
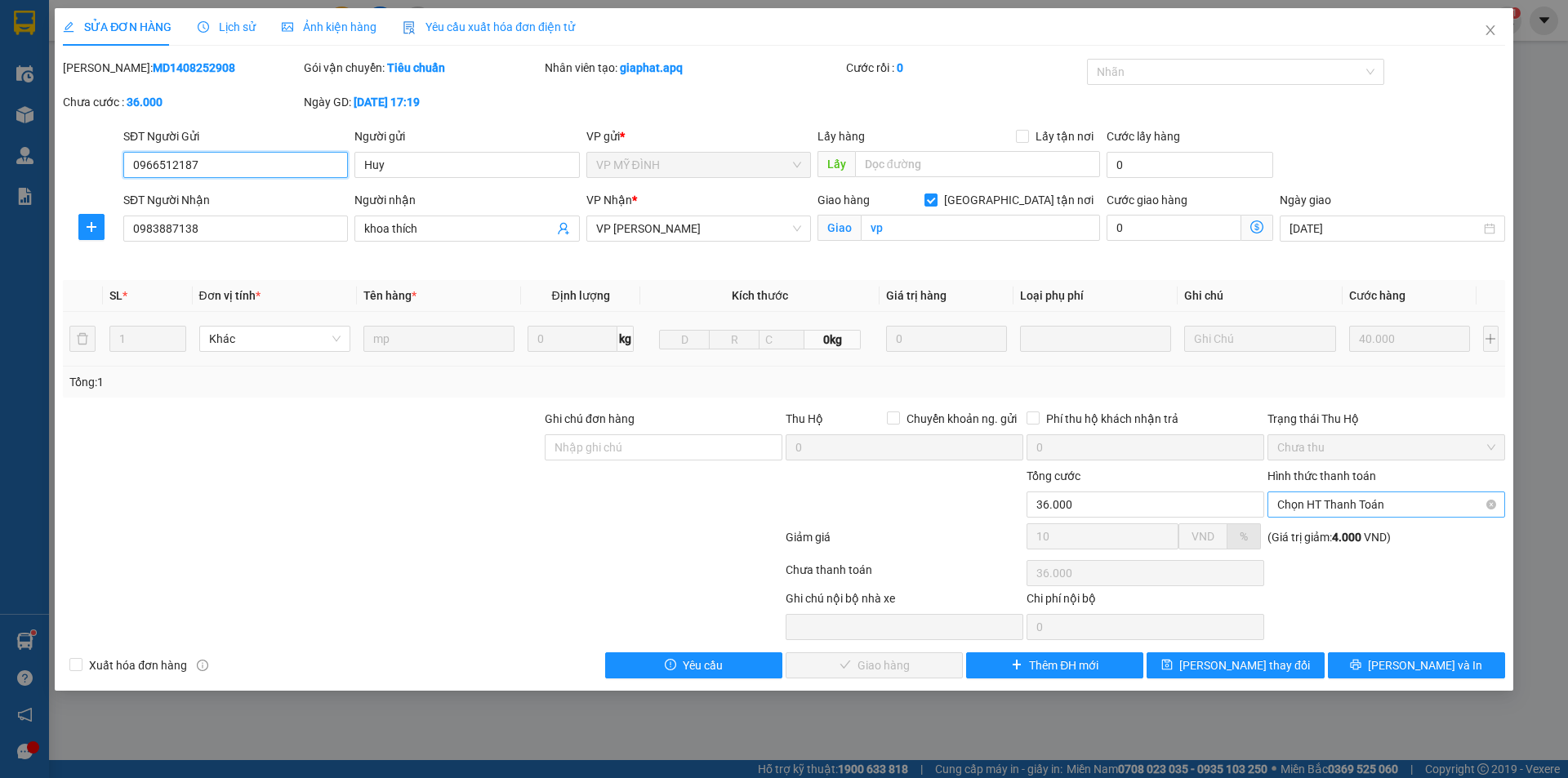
click at [1383, 500] on span "Chọn HT Thanh Toán" at bounding box center [1385, 504] width 218 height 25
click at [1375, 538] on div "Tại văn phòng" at bounding box center [1385, 537] width 218 height 18
type input "0"
click at [904, 669] on span "[PERSON_NAME] và Giao hàng" at bounding box center [894, 665] width 157 height 18
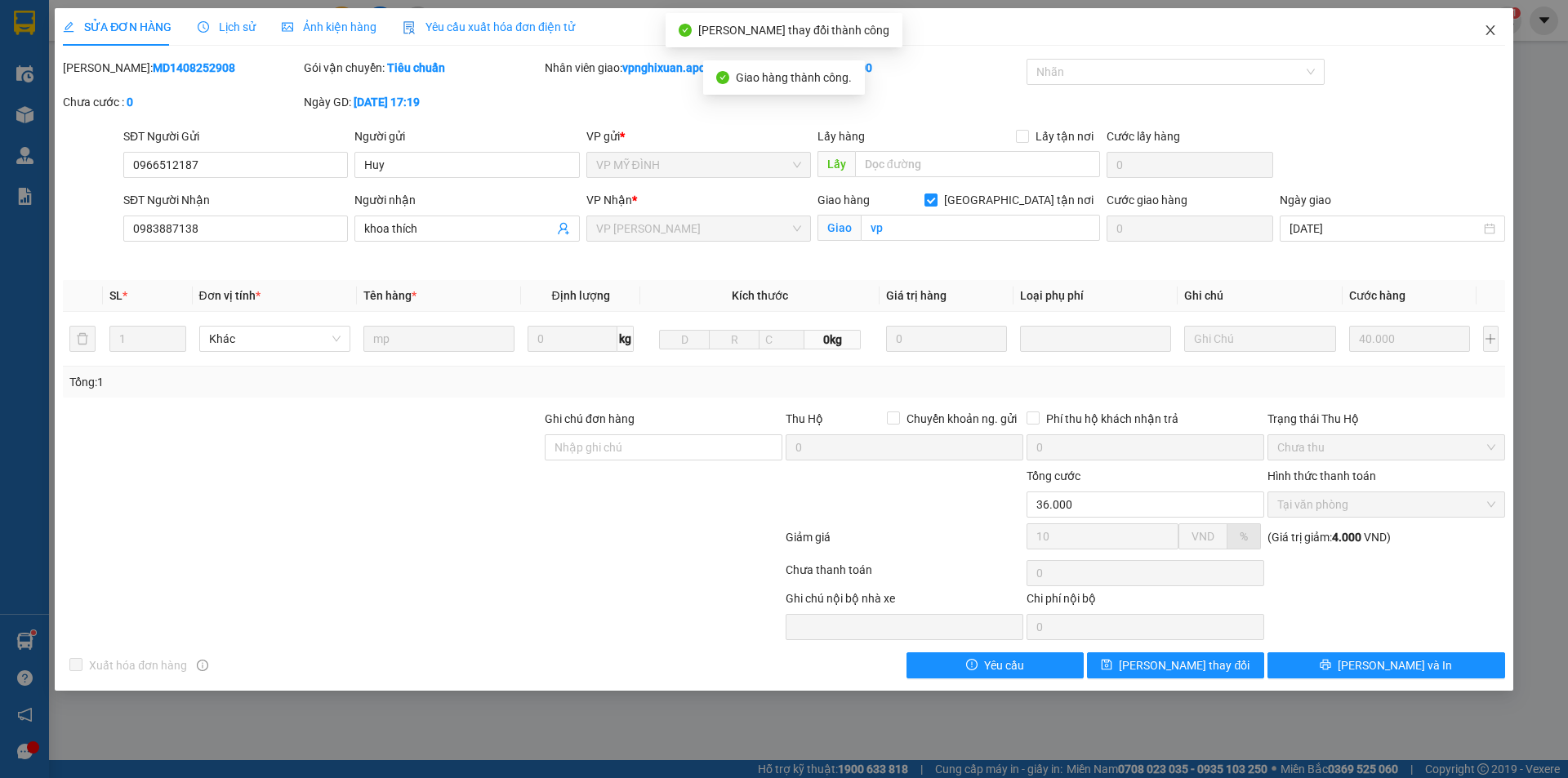
click at [1487, 30] on icon "close" at bounding box center [1490, 30] width 13 height 13
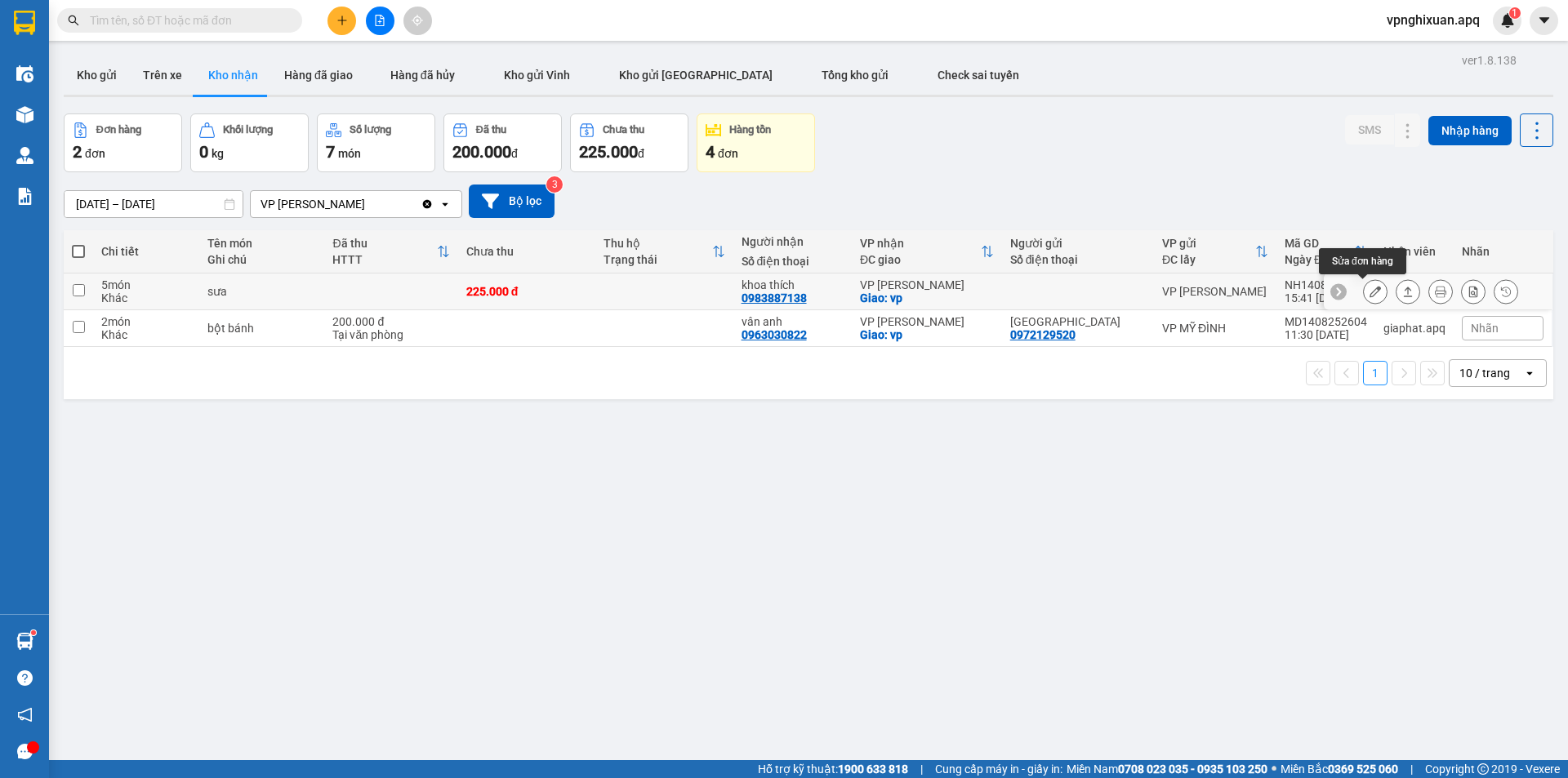
click at [1369, 292] on icon at bounding box center [1374, 291] width 11 height 11
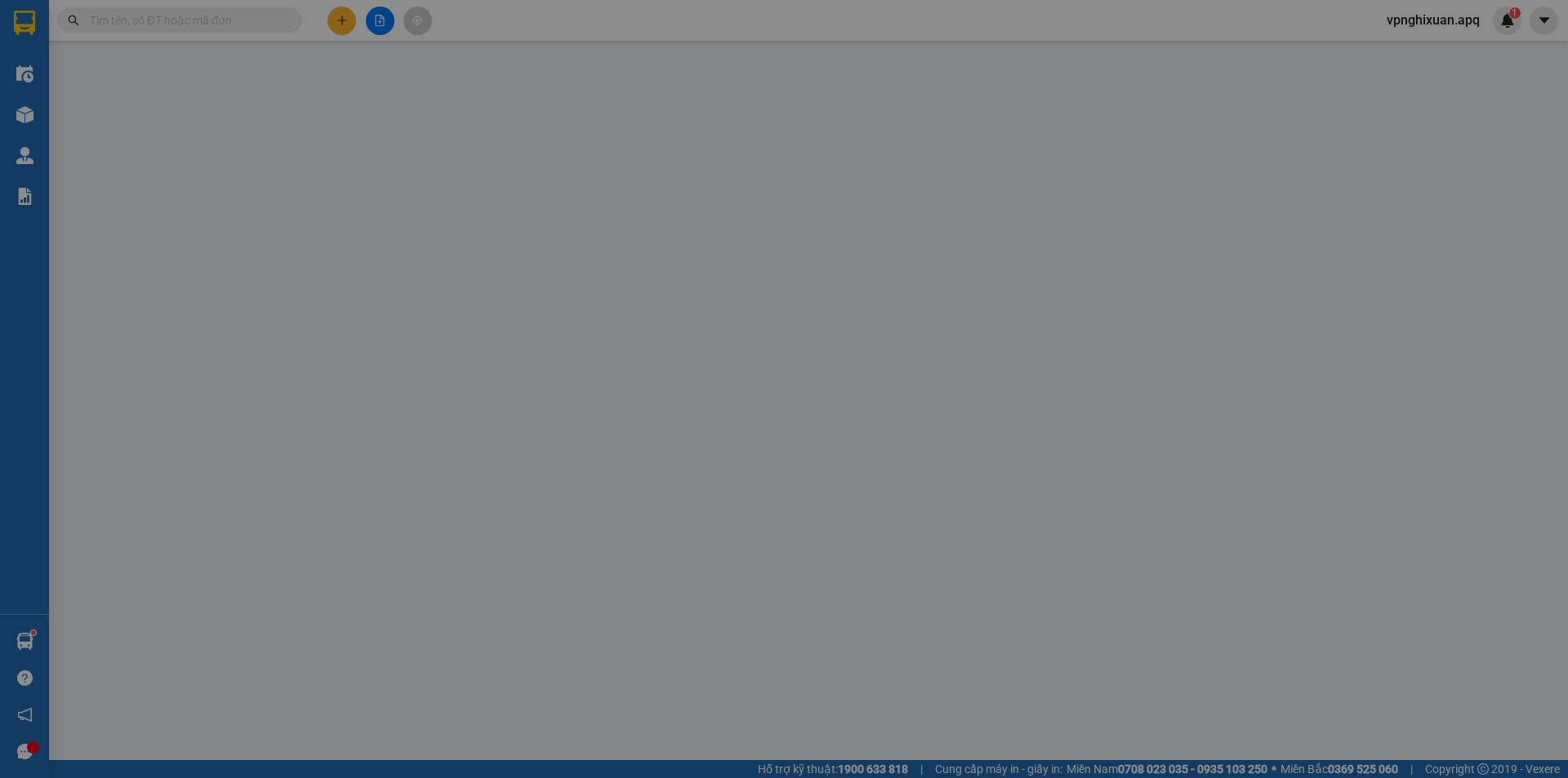
type input "0983887138"
type input "khoa thích"
checkbox input "true"
type input "vp"
type input "225.000"
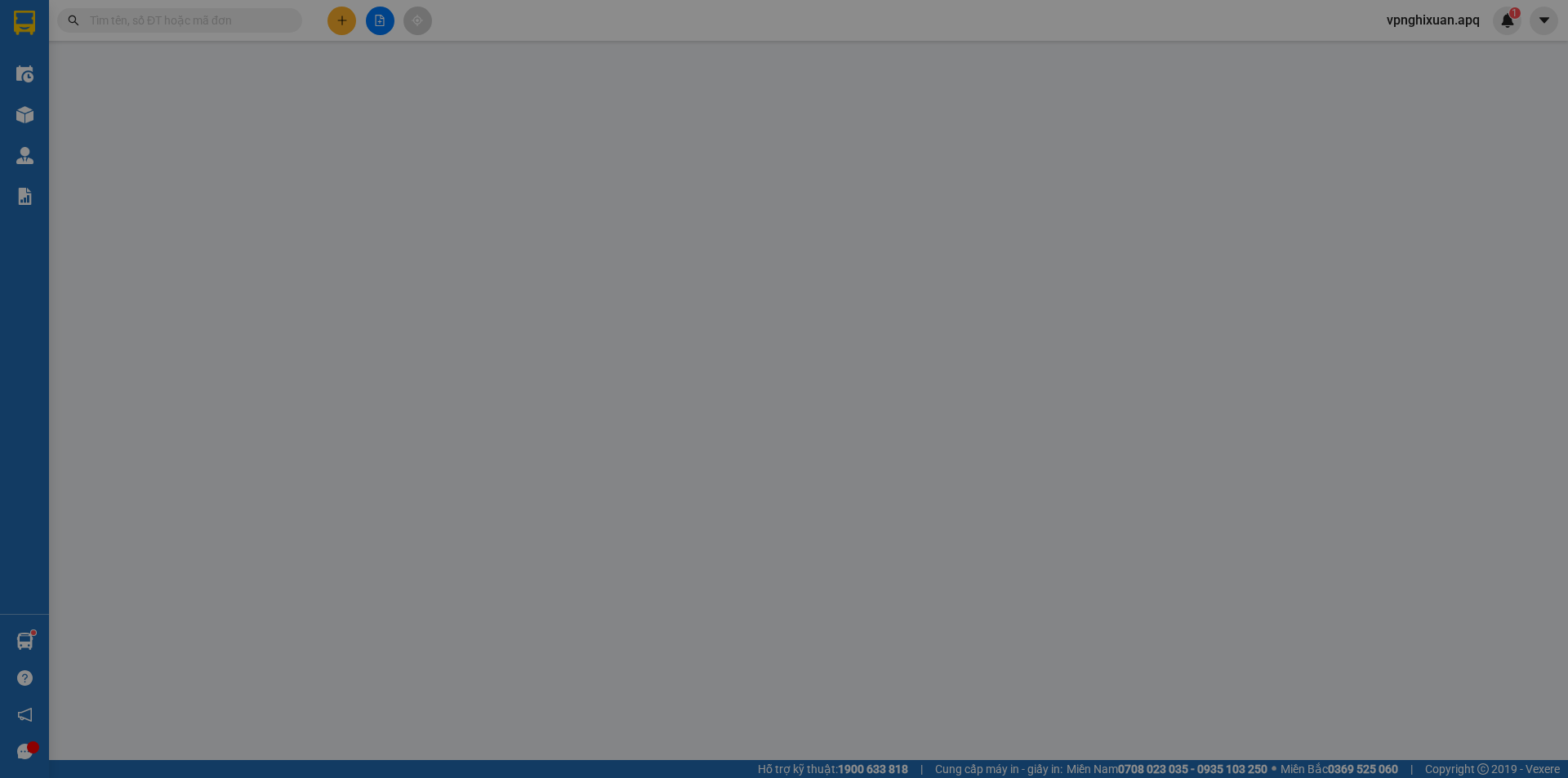
type input "10"
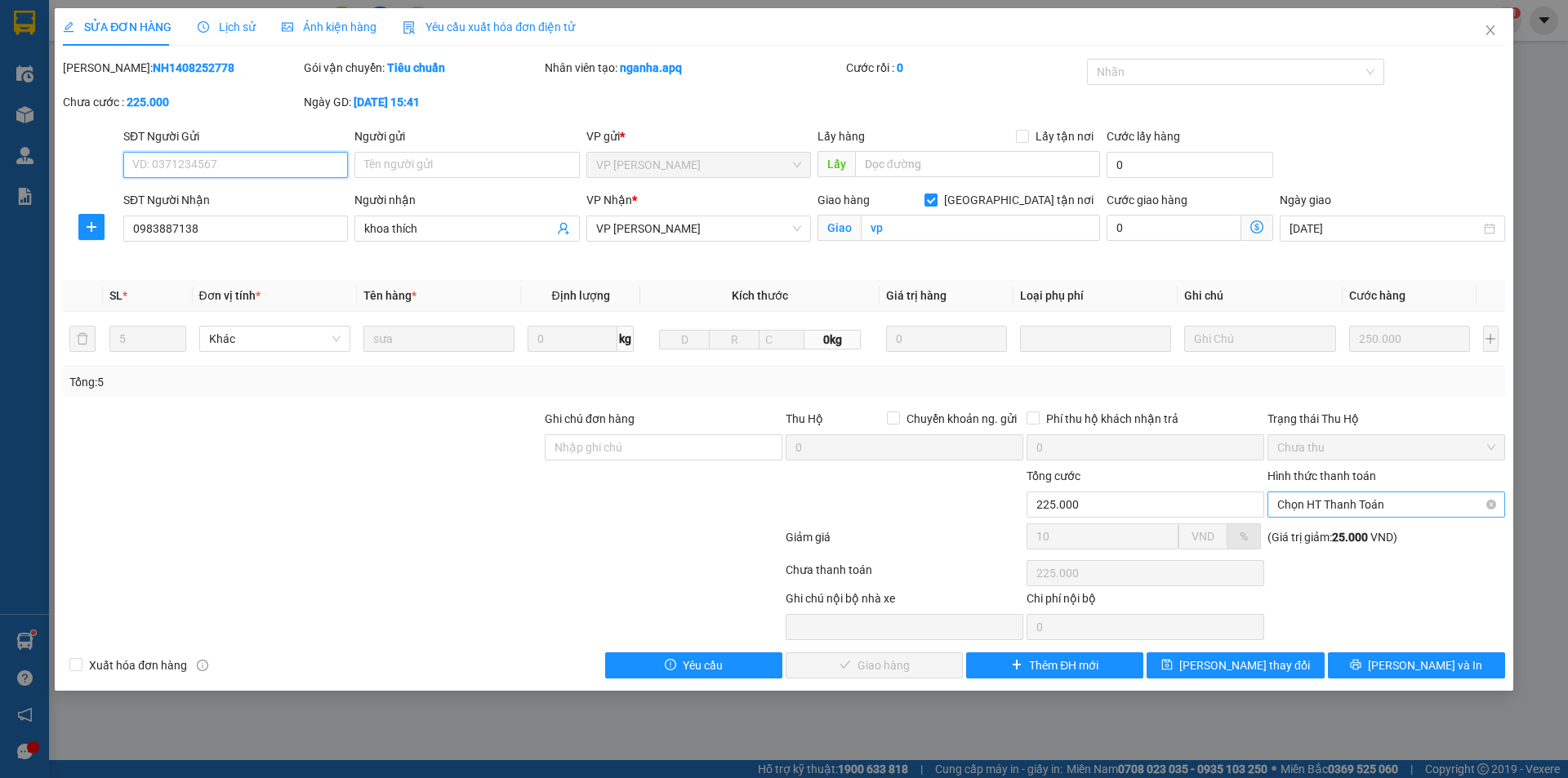
click at [1428, 501] on span "Chọn HT Thanh Toán" at bounding box center [1385, 504] width 218 height 25
click at [1394, 539] on div "Tại văn phòng" at bounding box center [1385, 537] width 218 height 18
type input "0"
click at [878, 670] on span "[PERSON_NAME] và Giao hàng" at bounding box center [894, 665] width 157 height 18
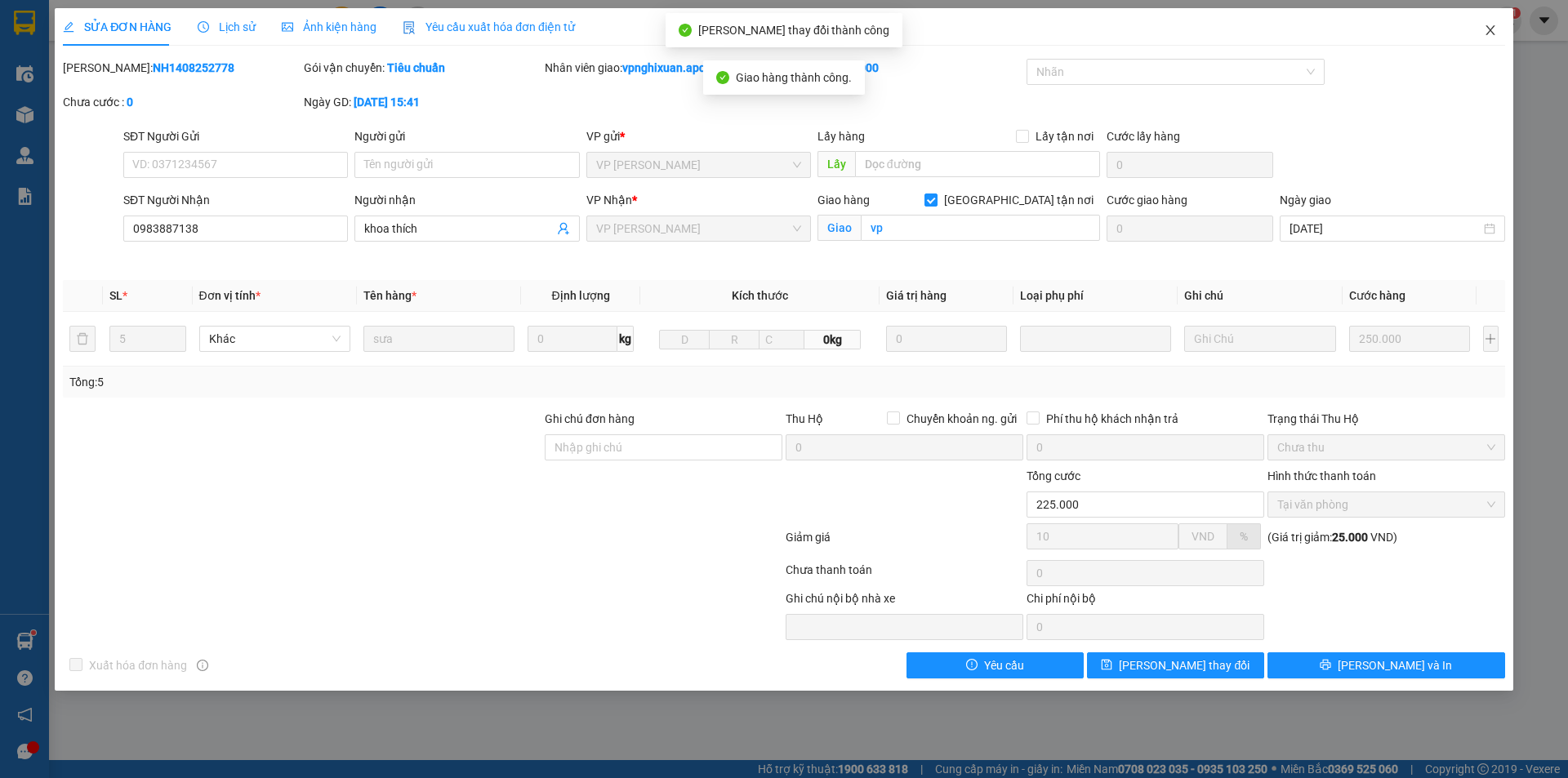
click at [1488, 30] on icon "close" at bounding box center [1490, 30] width 13 height 13
